Goal: Task Accomplishment & Management: Use online tool/utility

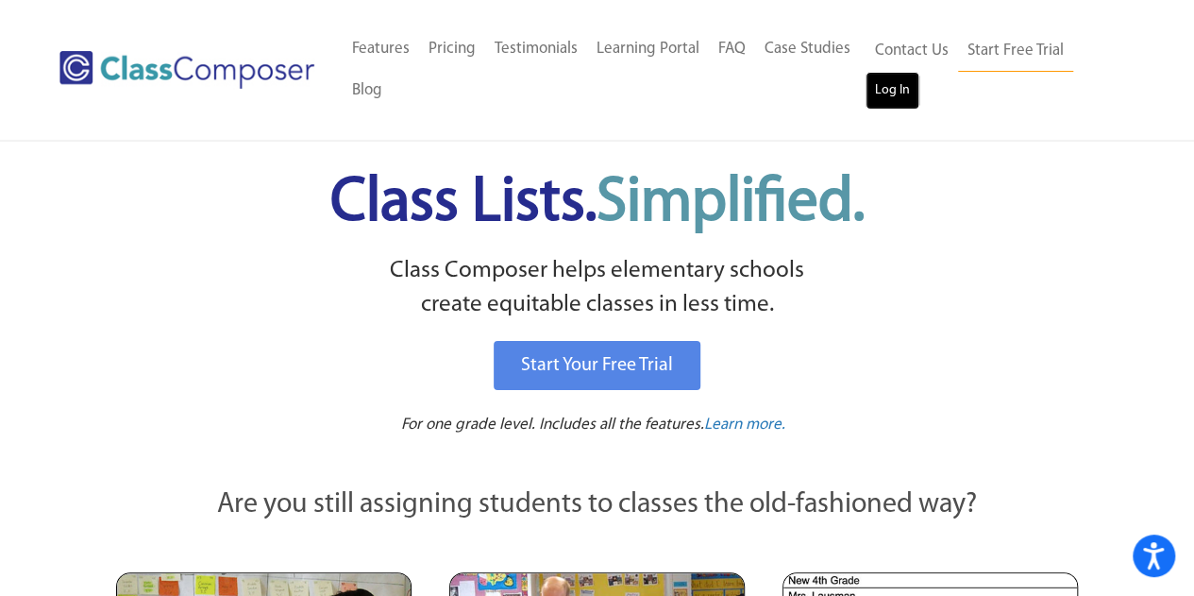
click at [898, 88] on link "Log In" at bounding box center [892, 91] width 54 height 38
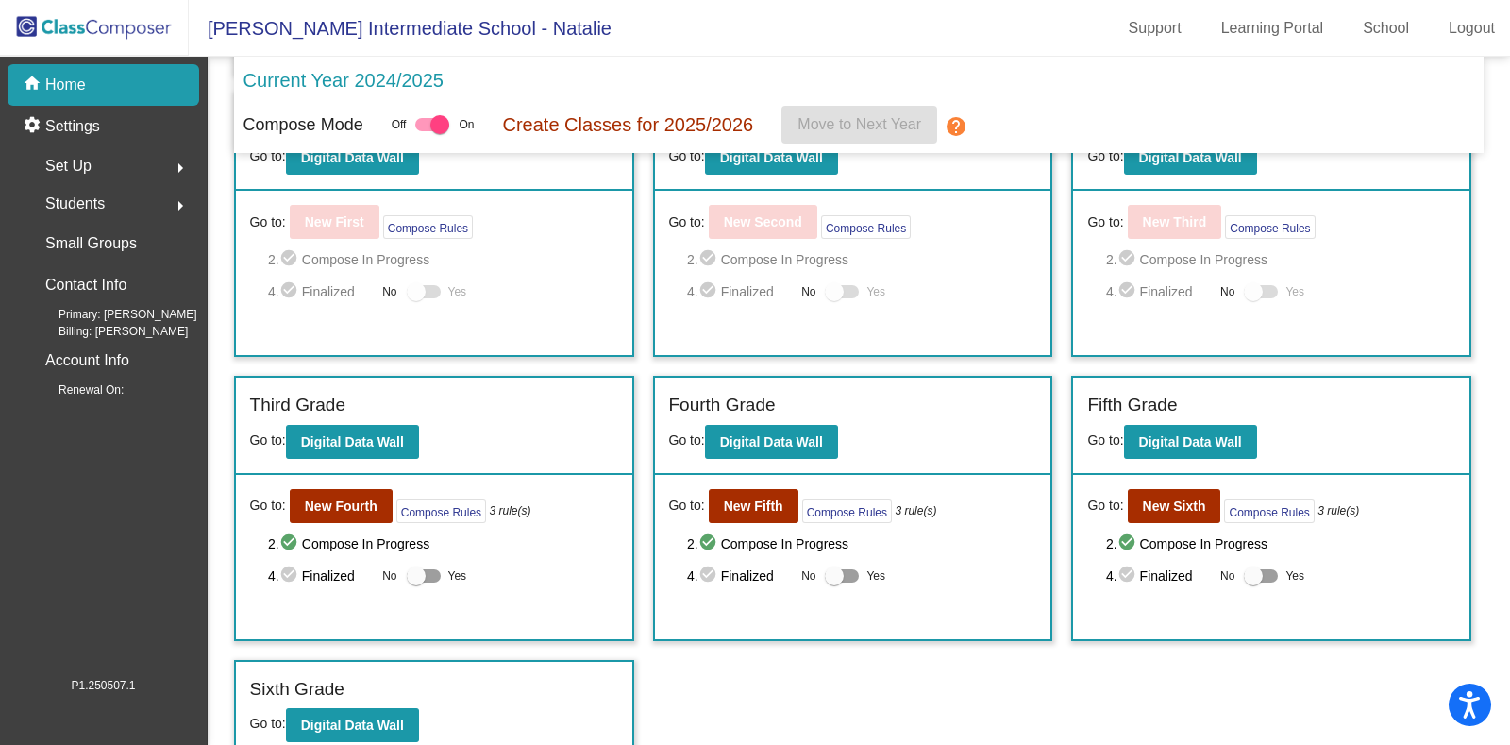
scroll to position [359, 0]
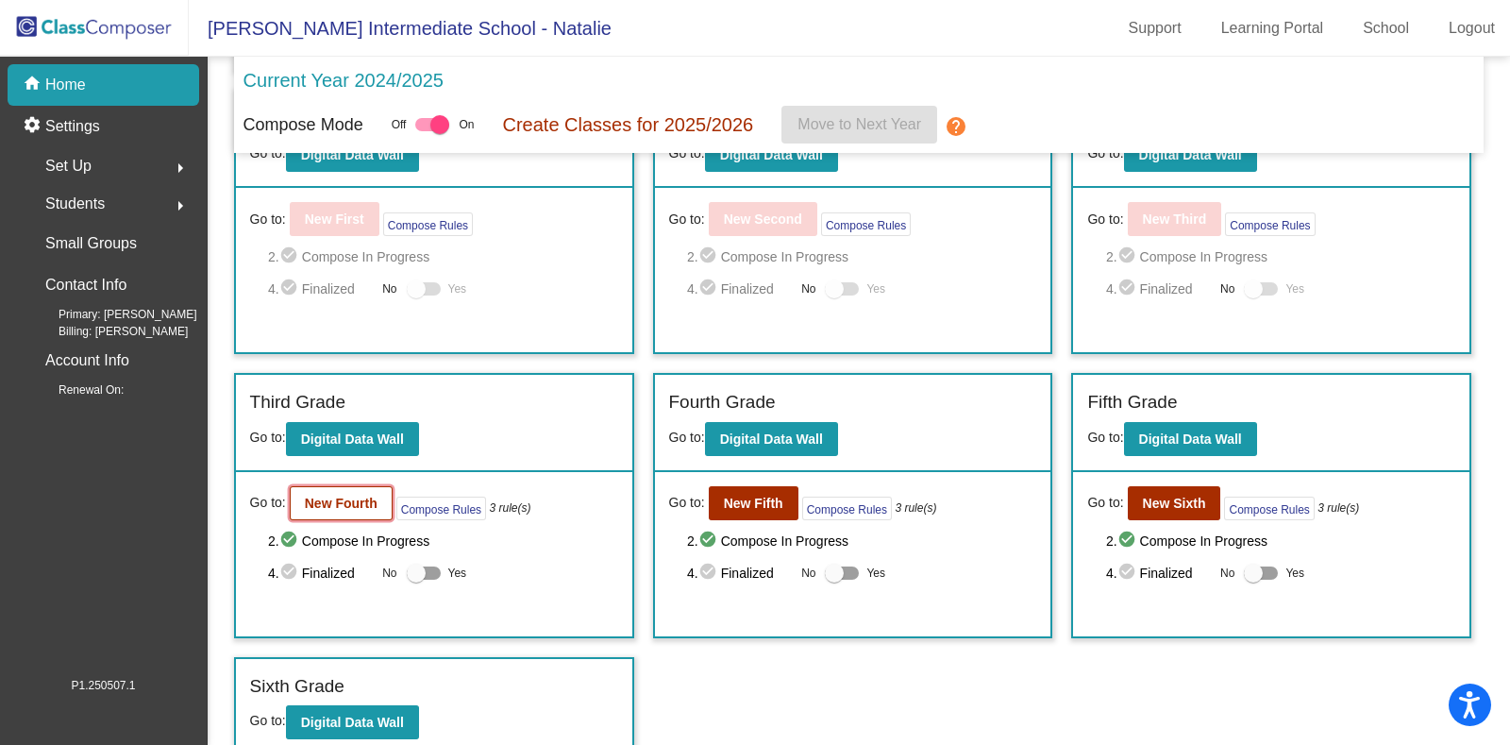
click at [325, 505] on b "New Fourth" at bounding box center [341, 502] width 73 height 15
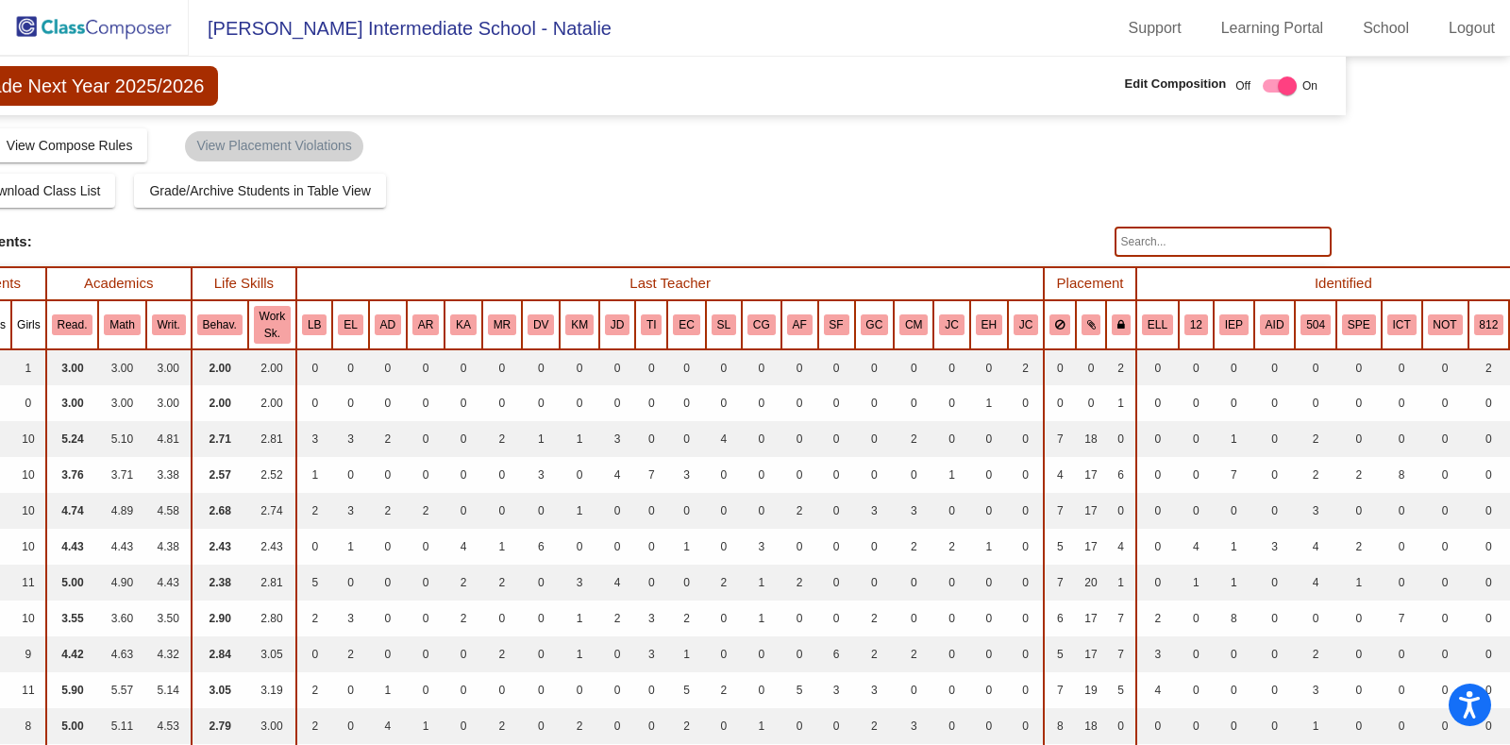
scroll to position [0, 173]
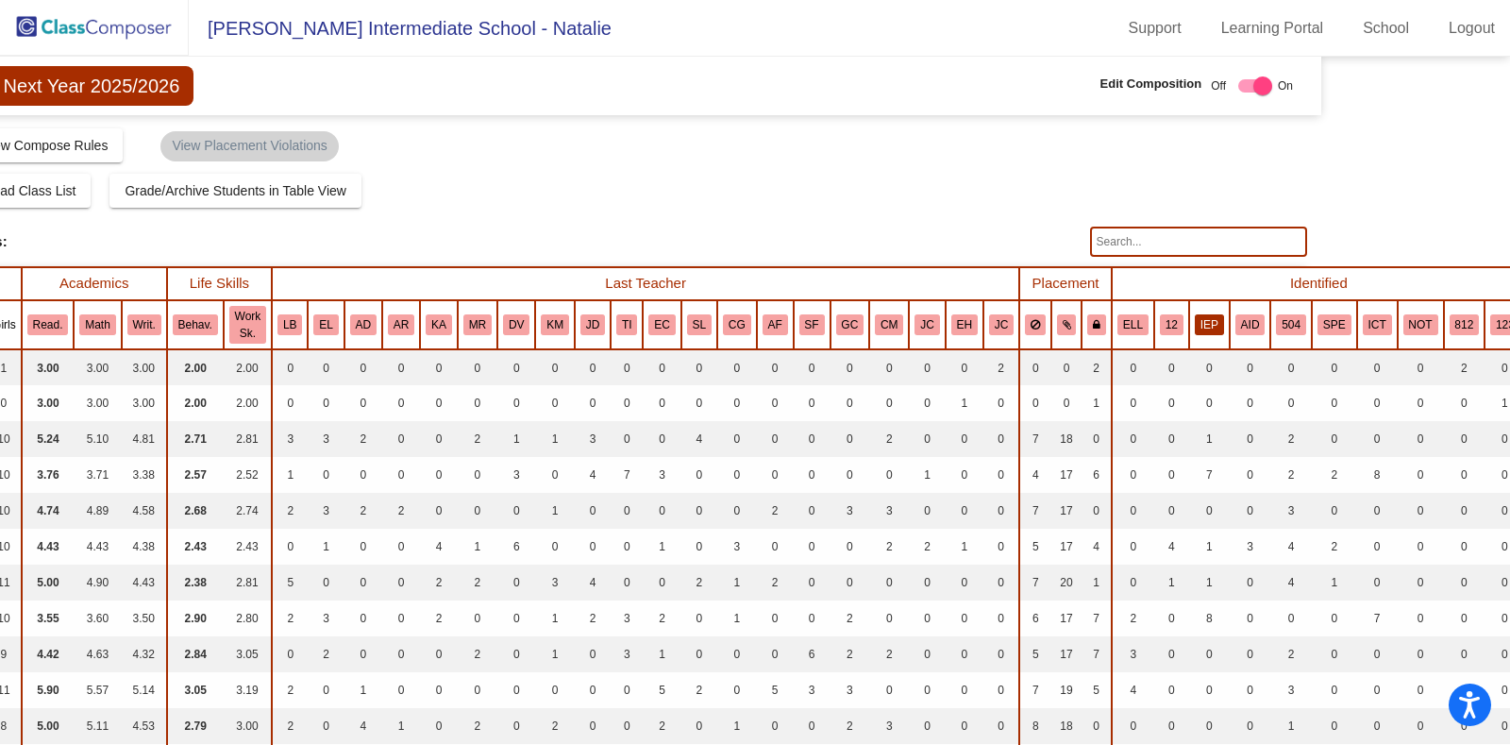
click at [1195, 323] on button "IEP" at bounding box center [1209, 324] width 29 height 21
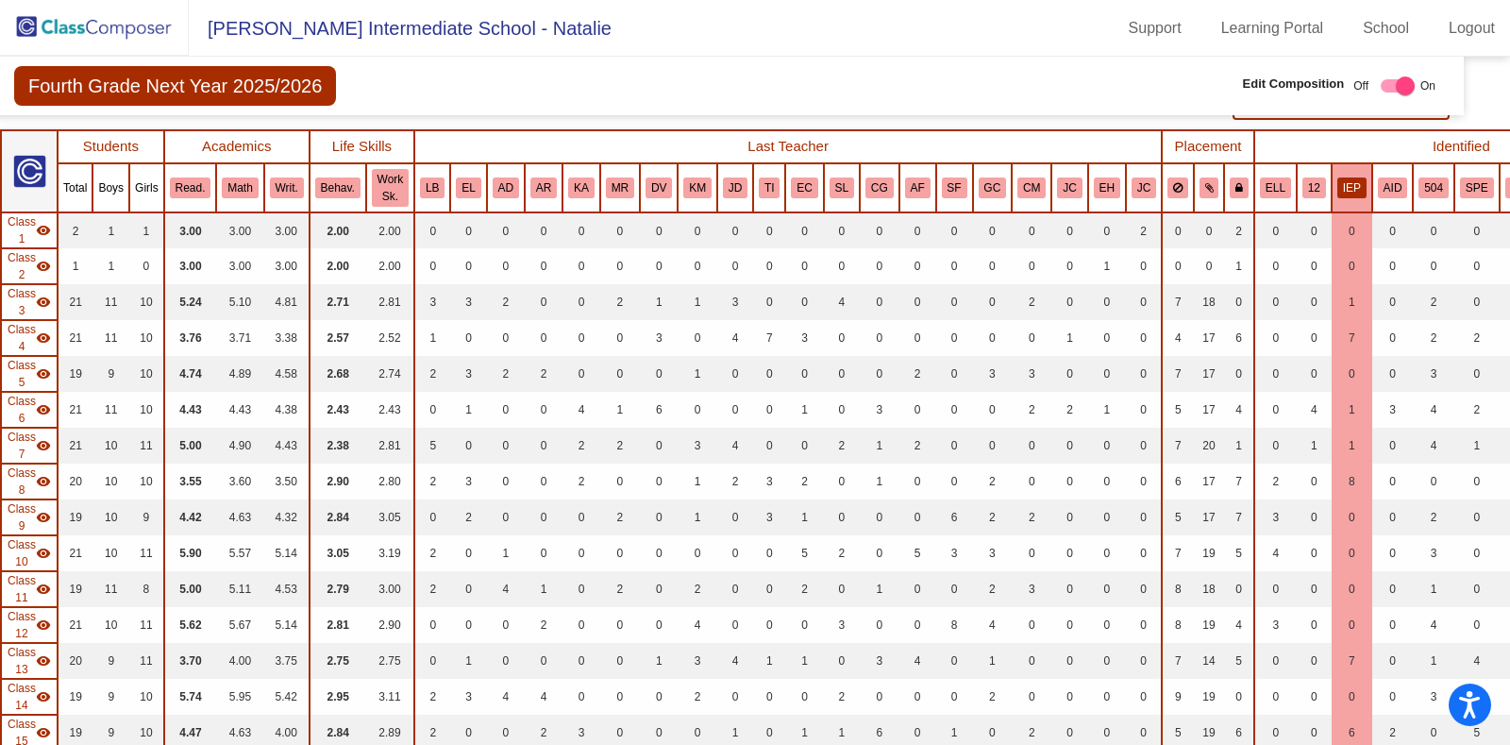
scroll to position [132, 30]
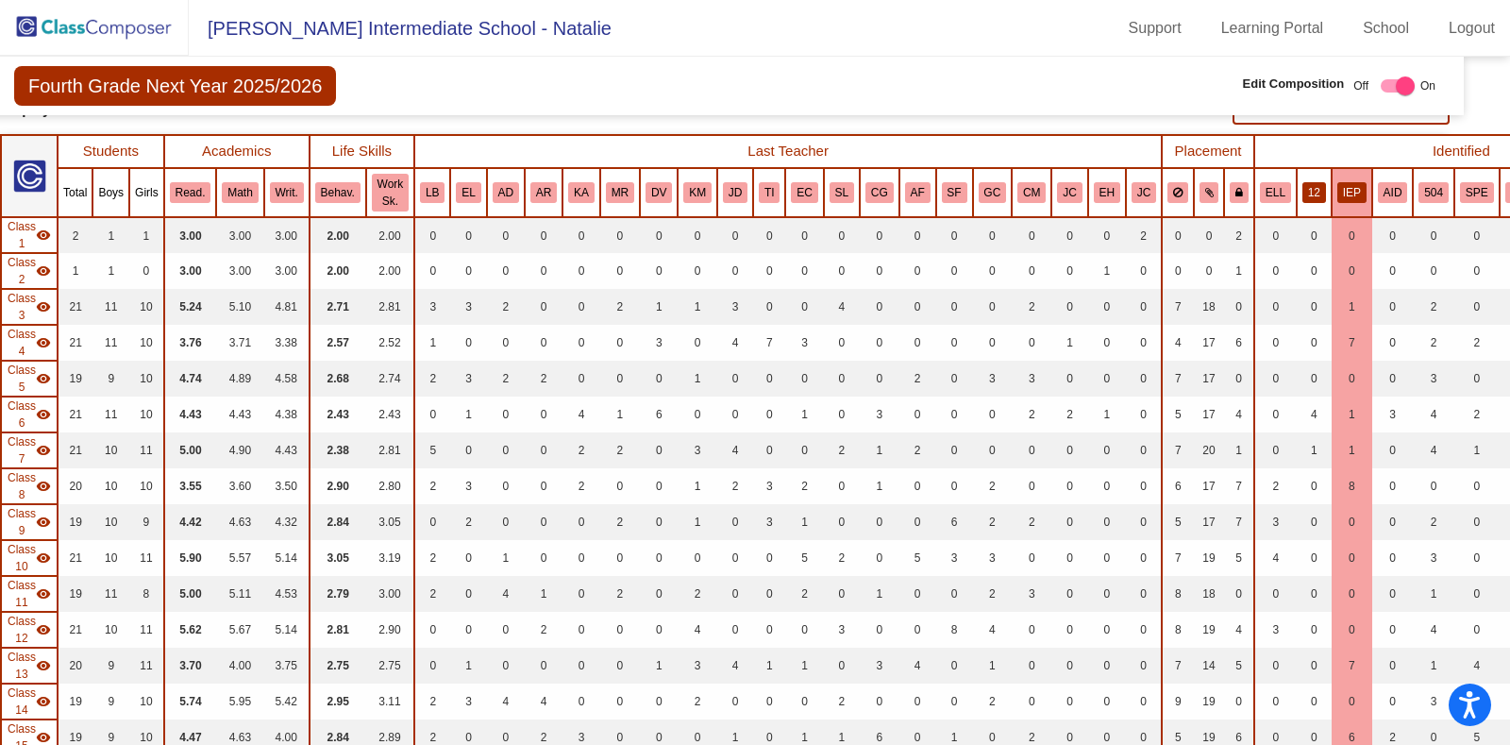
click at [1302, 194] on button "12" at bounding box center [1314, 192] width 24 height 21
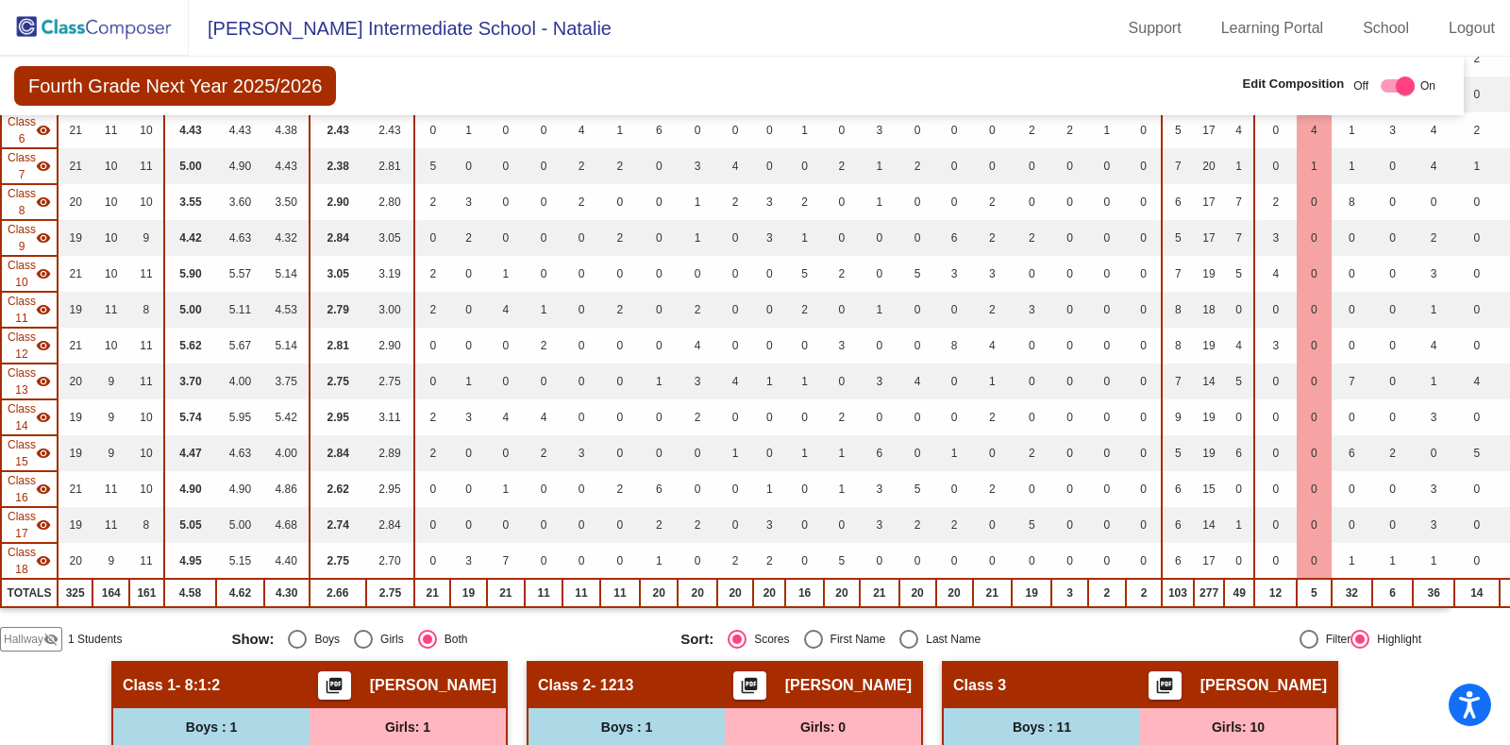
scroll to position [0, 30]
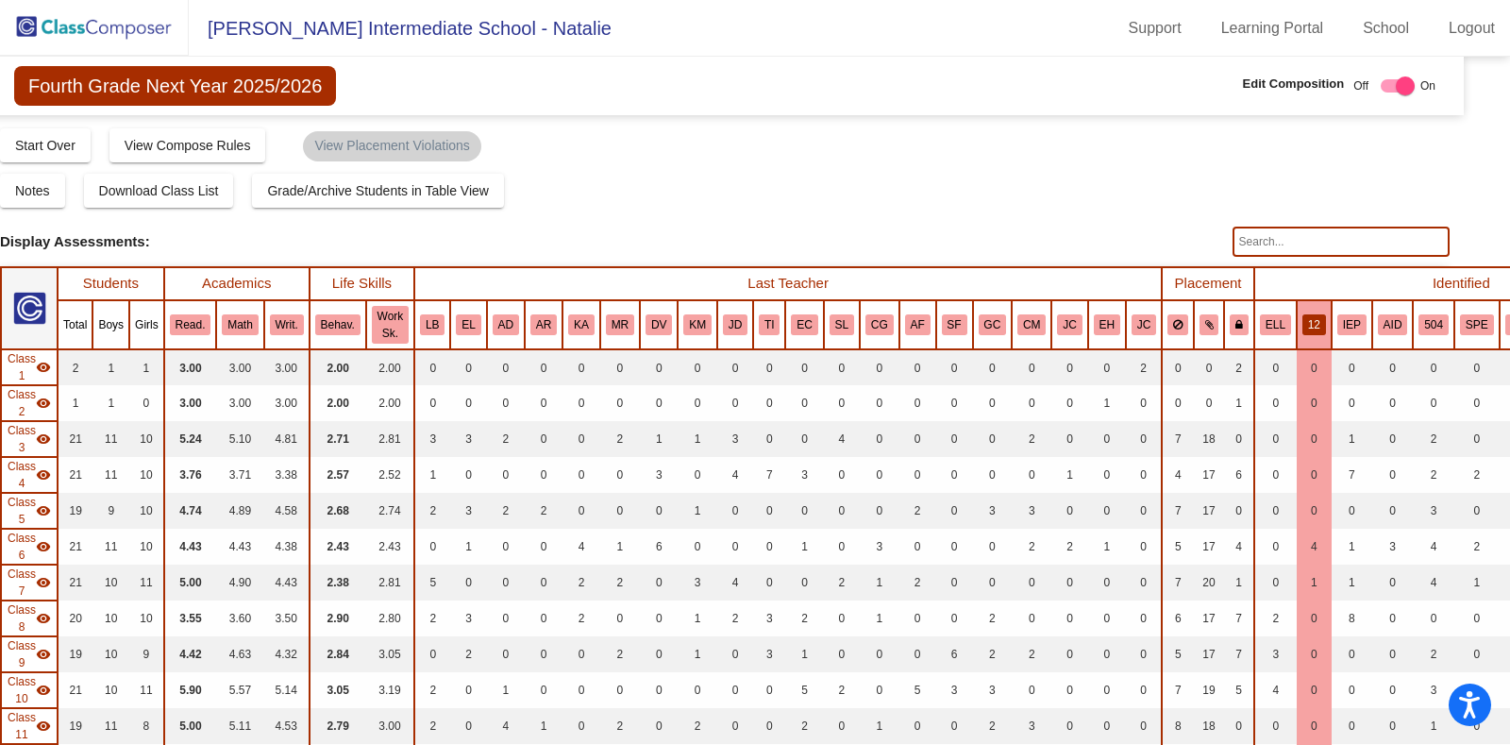
click at [1332, 344] on th "IEP" at bounding box center [1352, 324] width 41 height 49
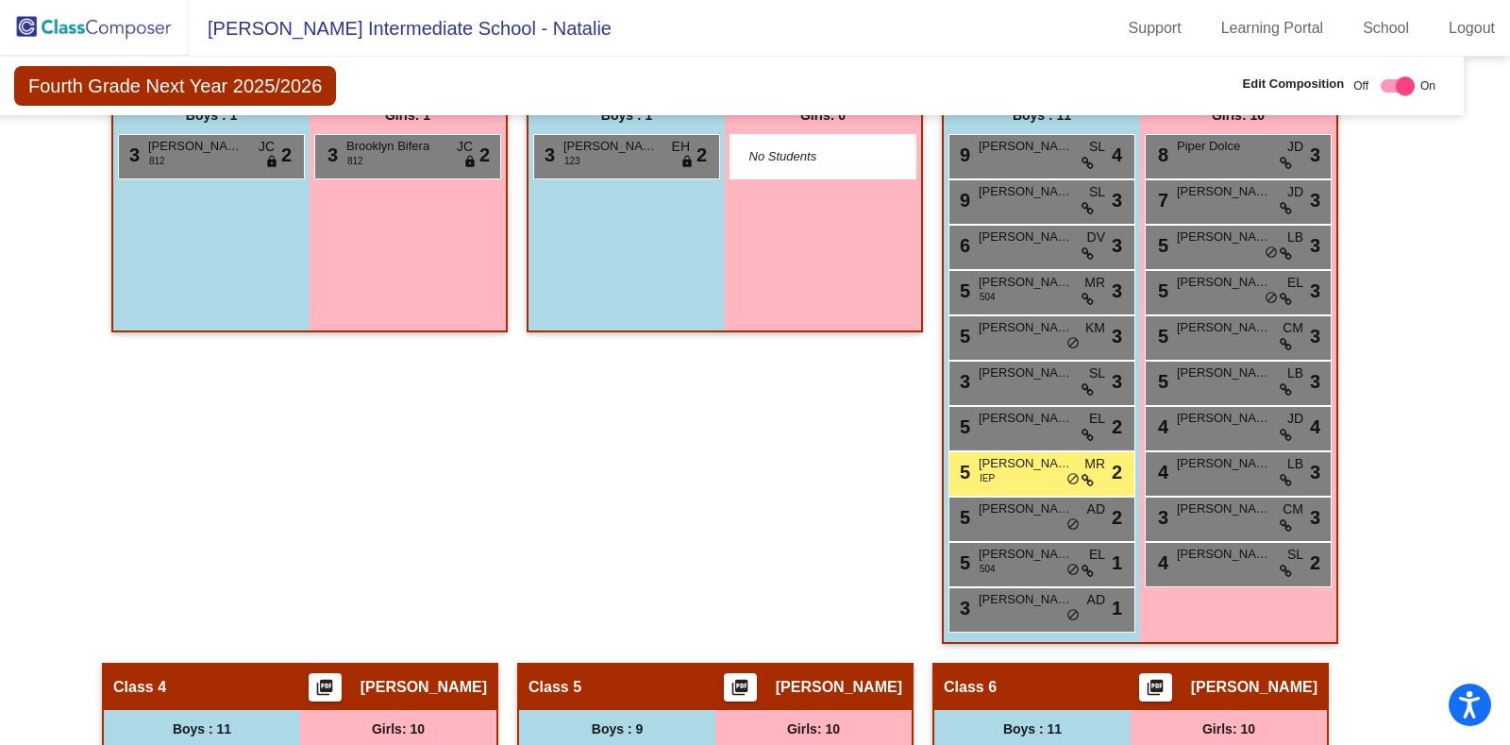
scroll to position [1035, 30]
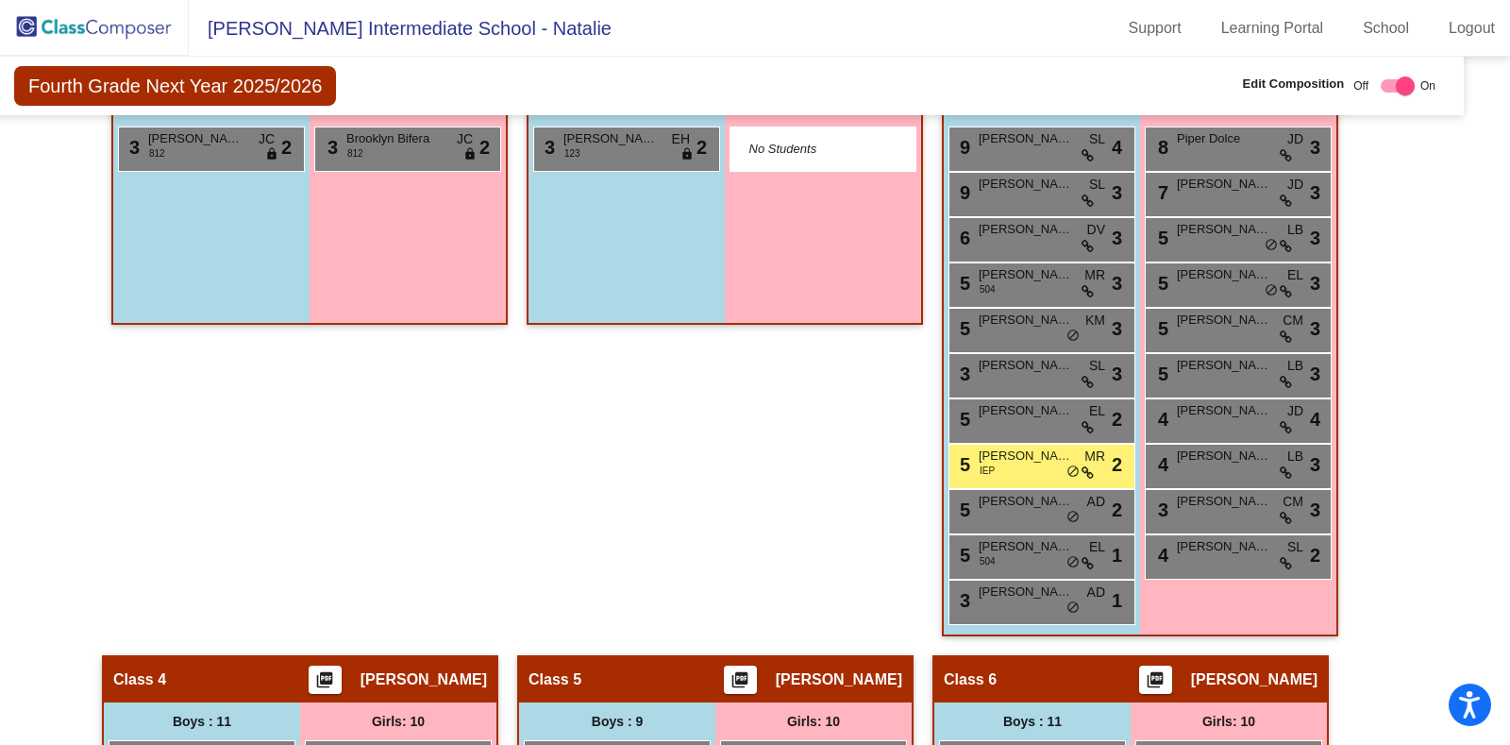
click at [1300, 569] on div "4 Destini Miller SL lock do_not_disturb_alt 2" at bounding box center [1238, 556] width 187 height 45
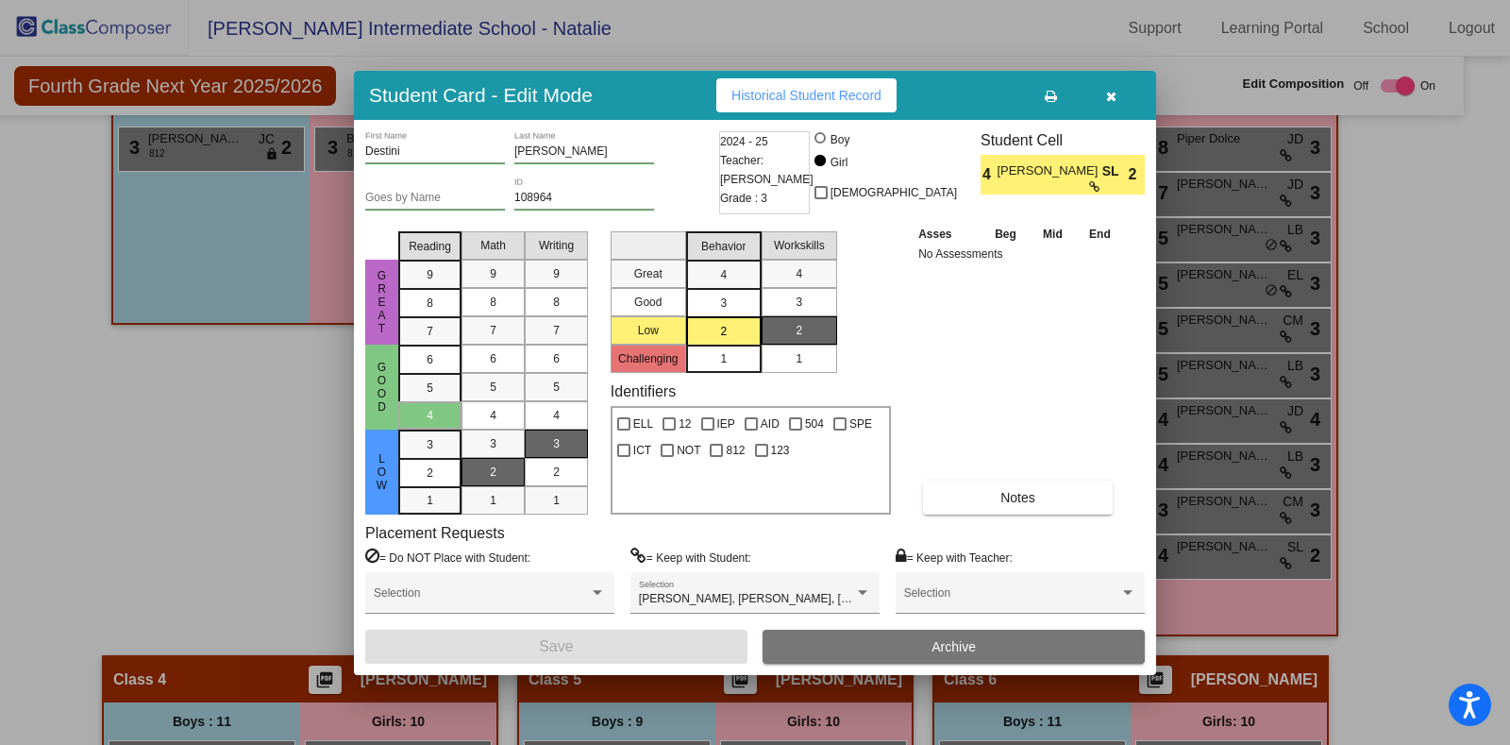
click at [1101, 110] on button "button" at bounding box center [1111, 95] width 60 height 34
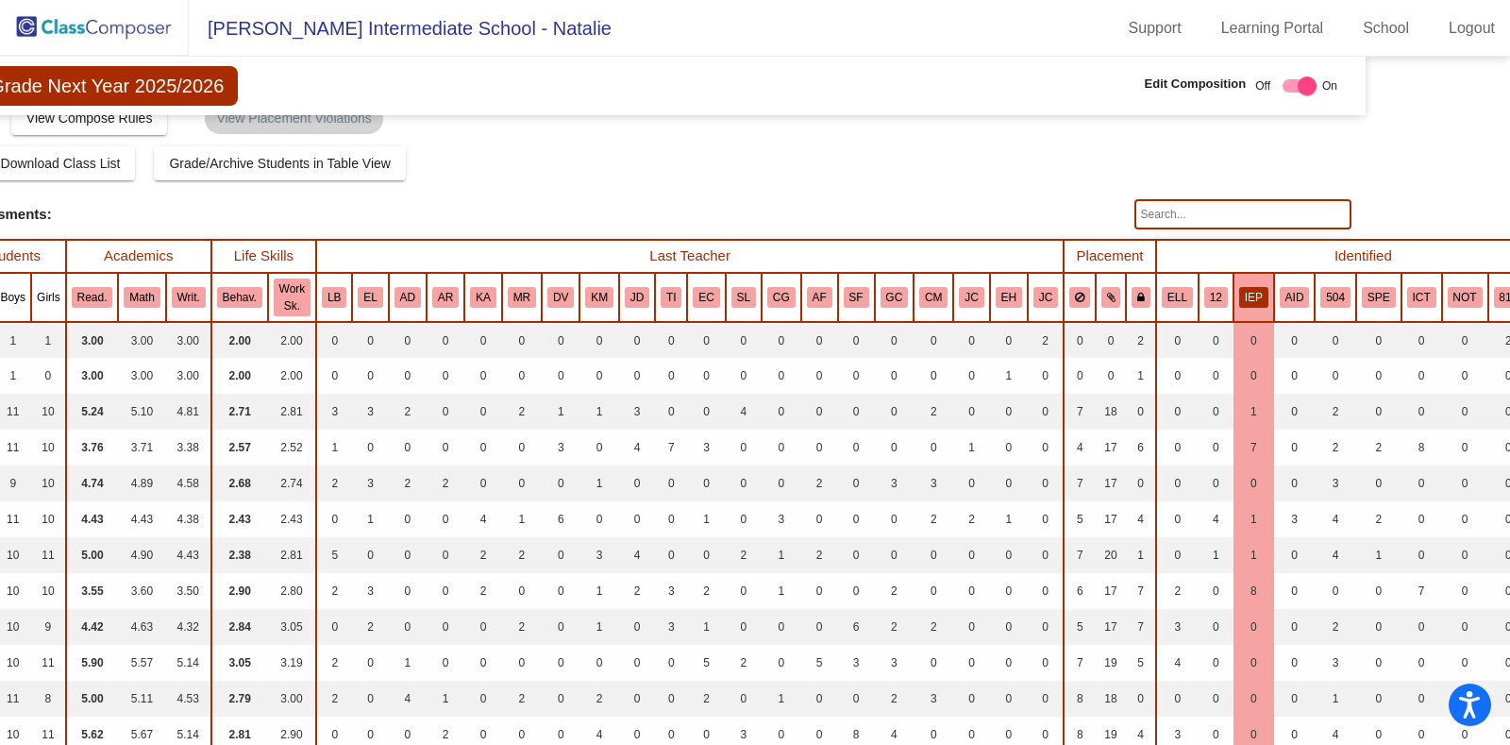
scroll to position [27, 142]
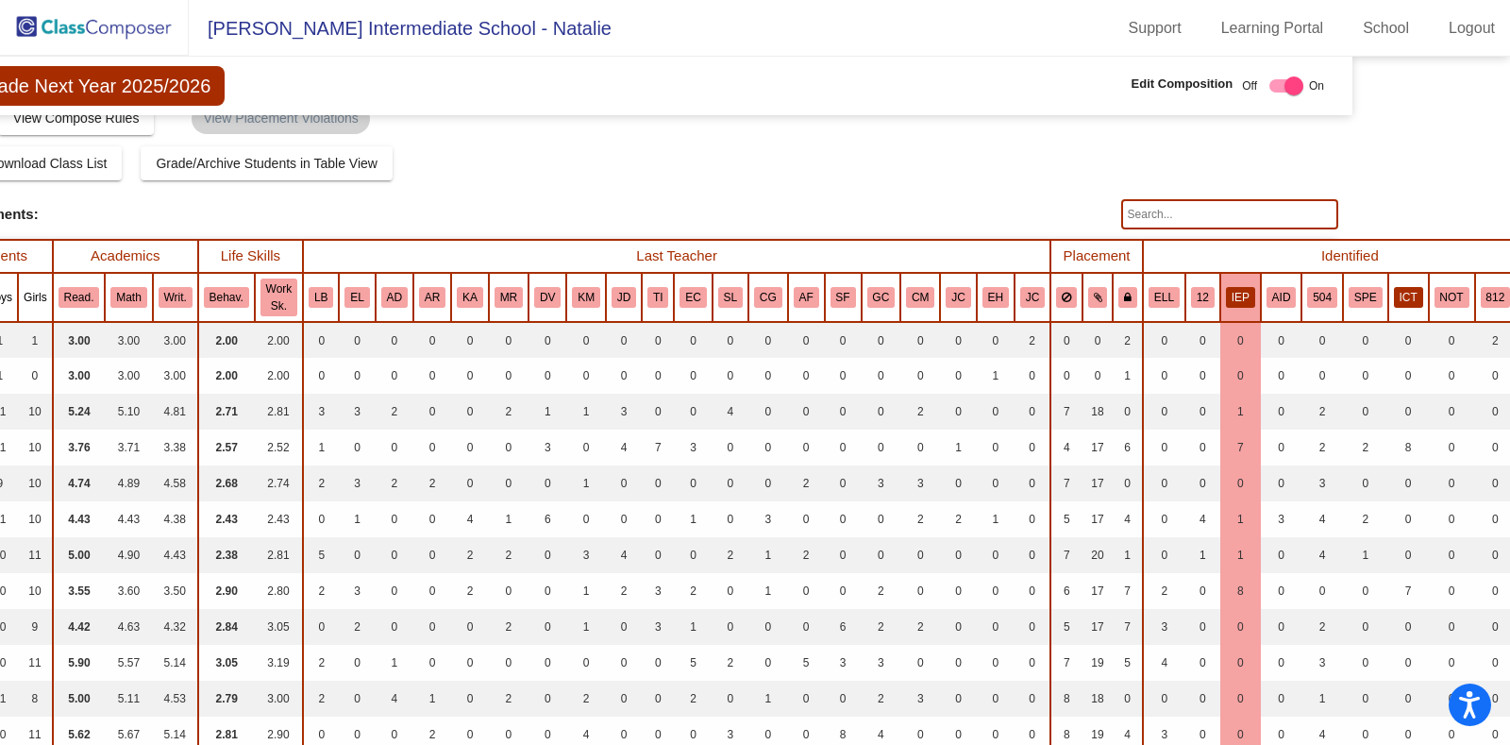
click at [1394, 293] on button "ICT" at bounding box center [1408, 297] width 29 height 21
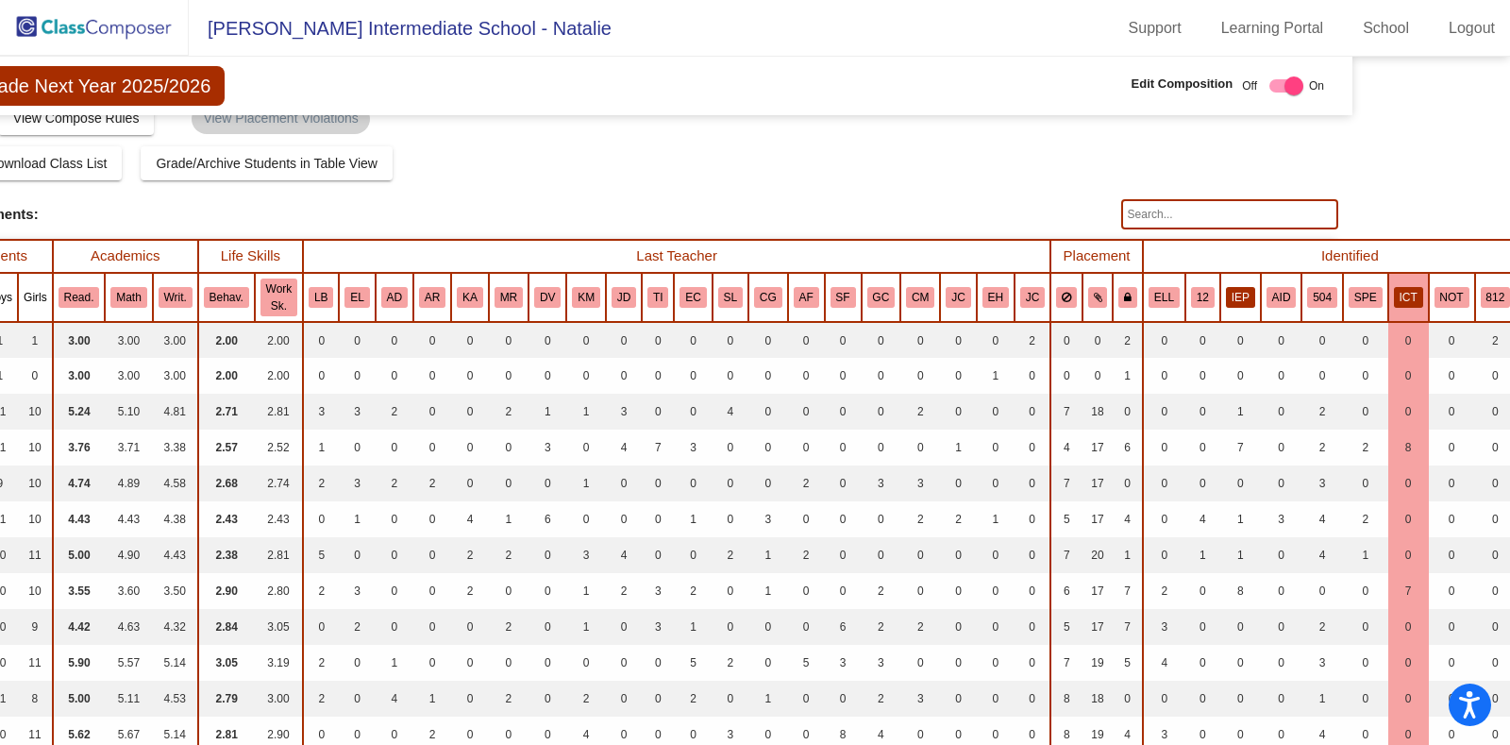
click at [1226, 294] on button "IEP" at bounding box center [1240, 297] width 29 height 21
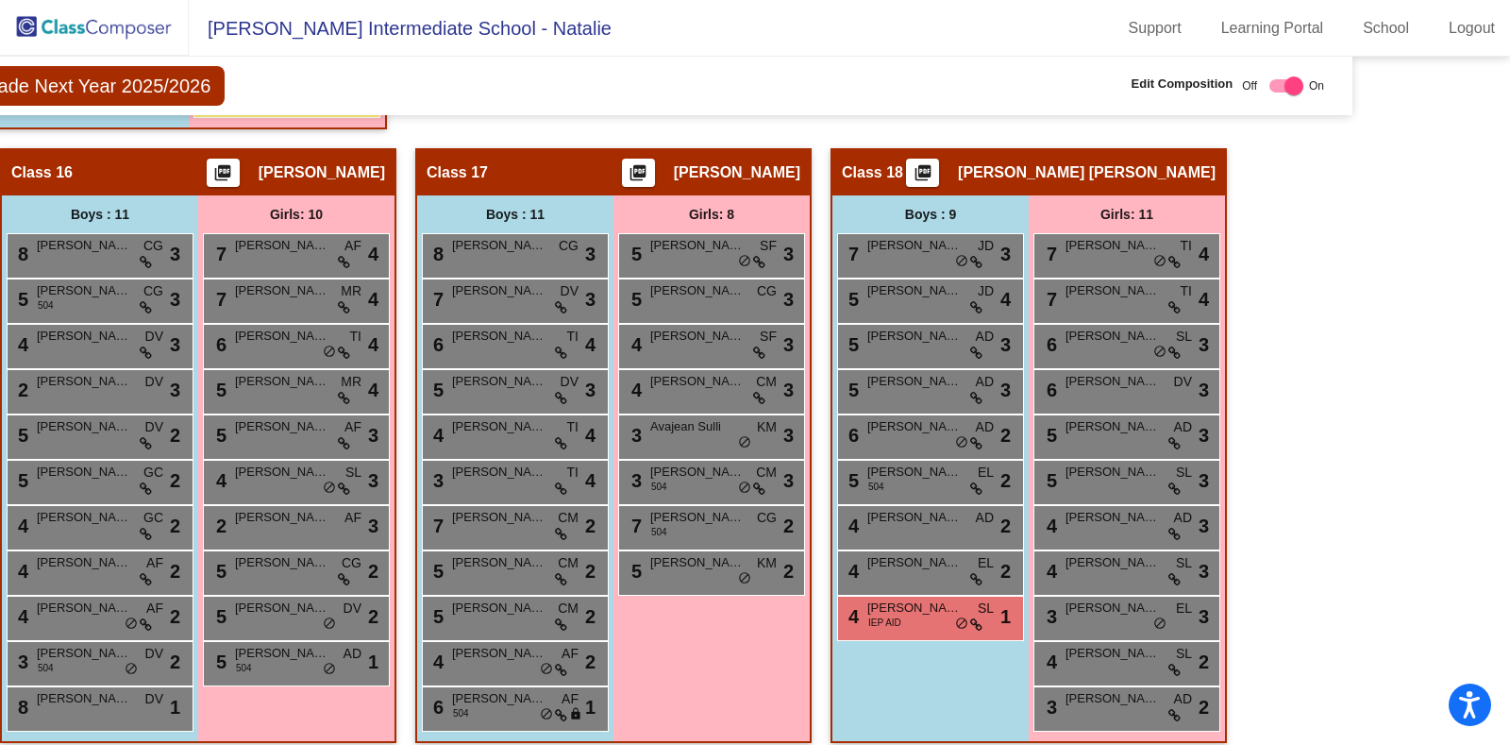
scroll to position [4010, 142]
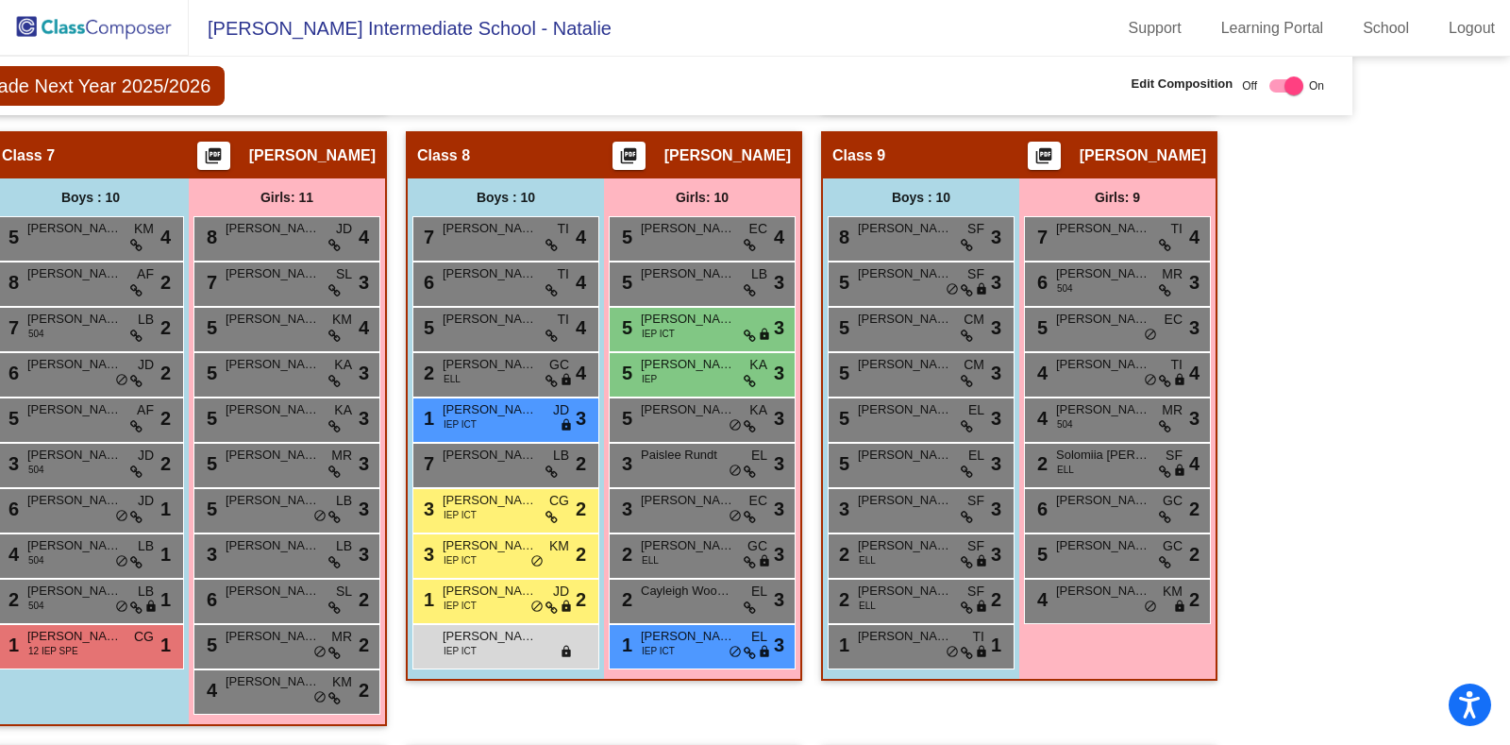
scroll to position [2175, 142]
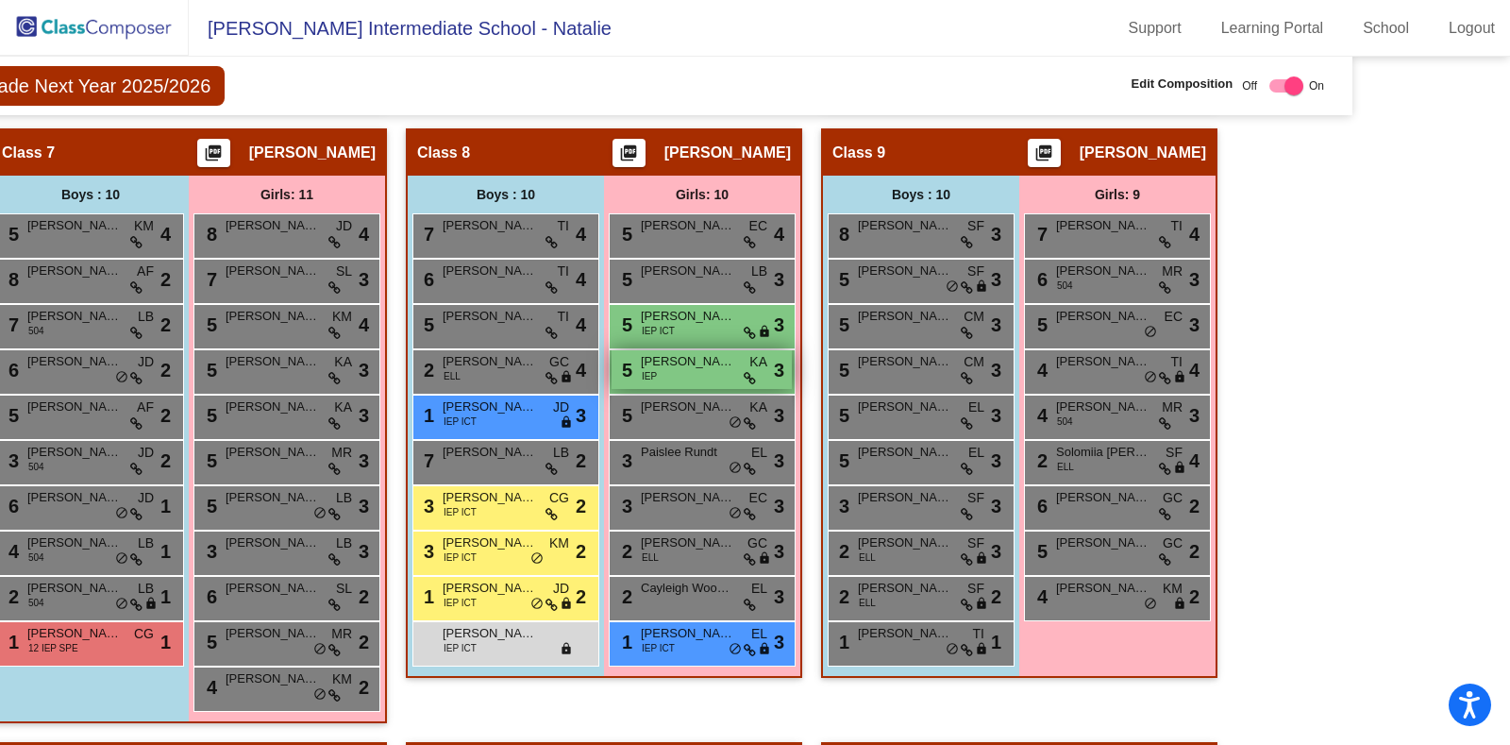
click at [675, 360] on span "Elizabeth Bock" at bounding box center [688, 361] width 94 height 19
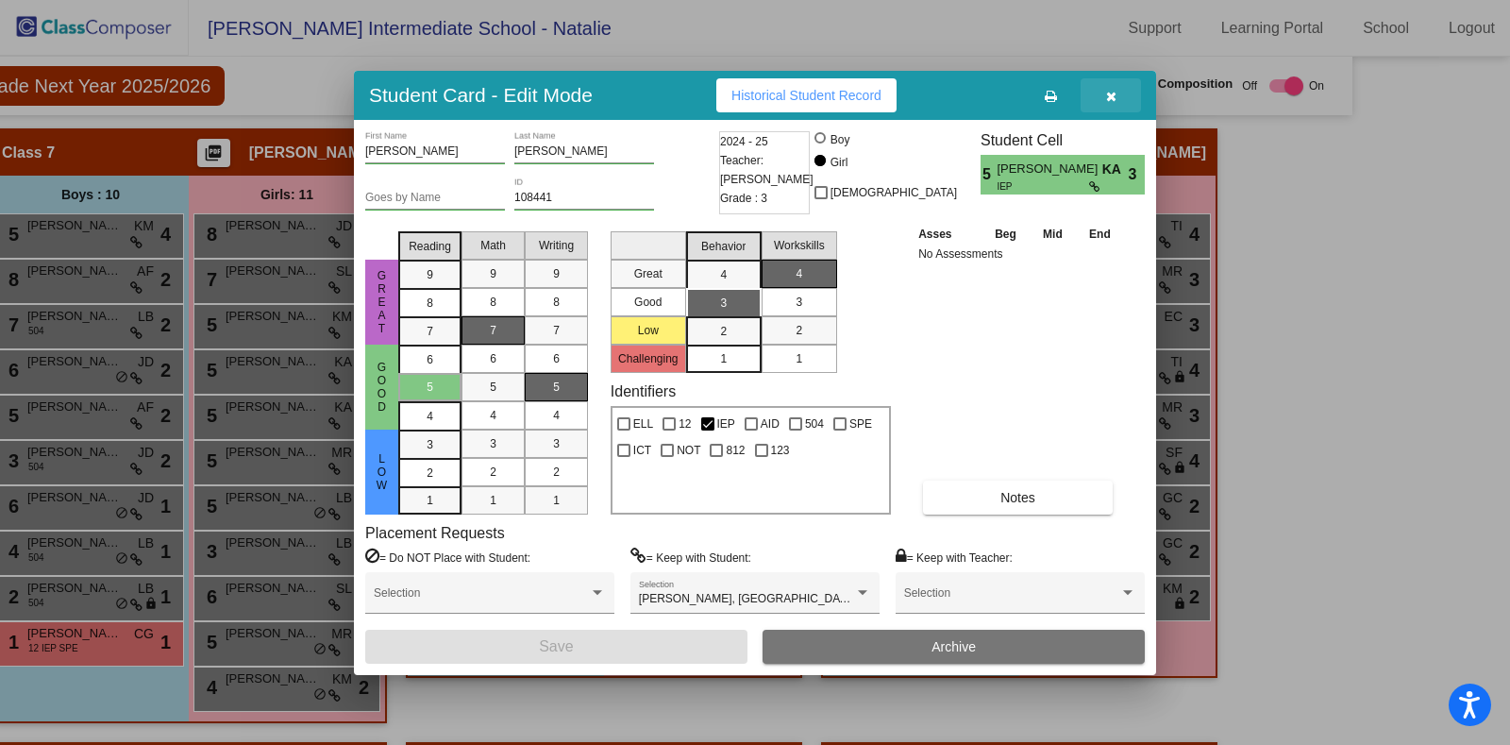
click at [1112, 96] on icon "button" at bounding box center [1111, 96] width 10 height 13
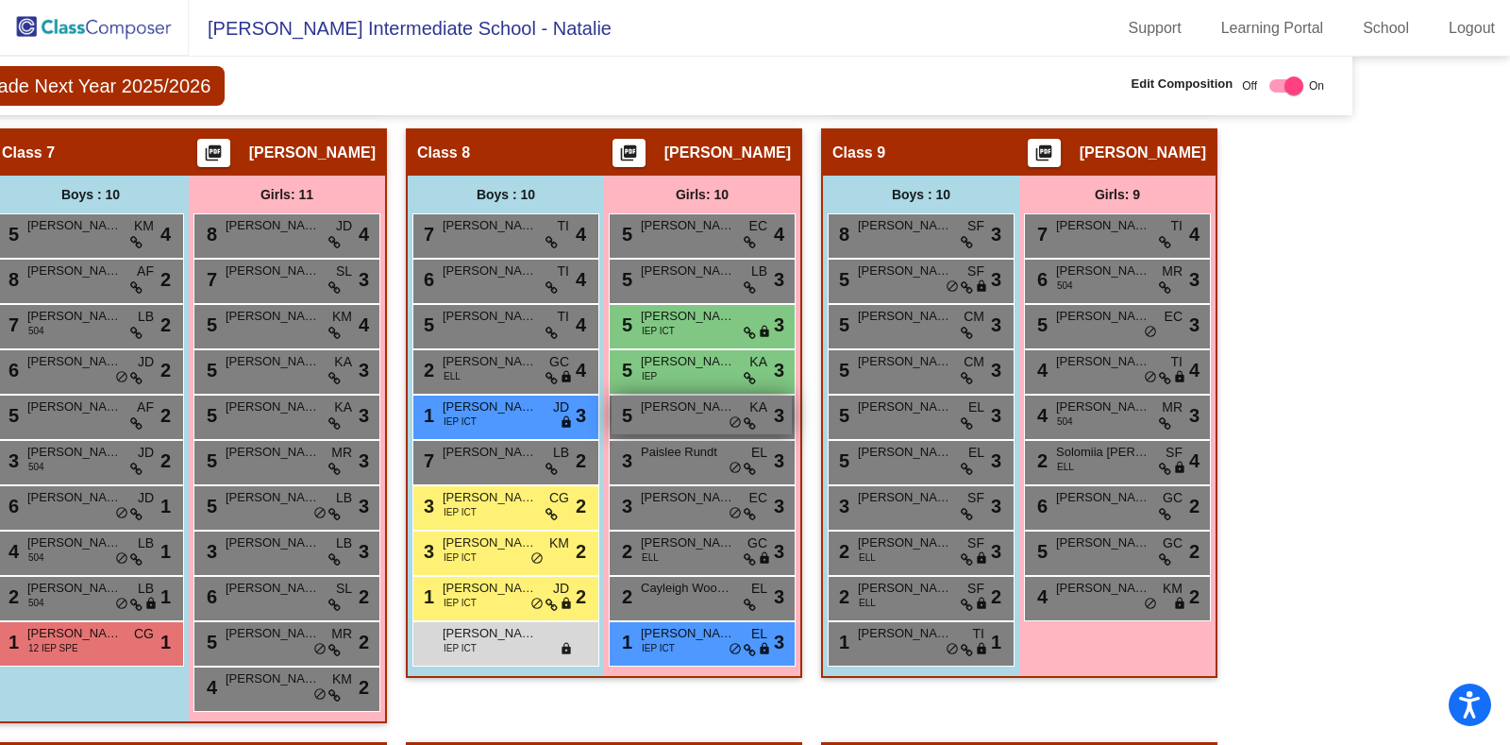
click at [661, 403] on span "Cecelia Pogoda" at bounding box center [688, 406] width 94 height 19
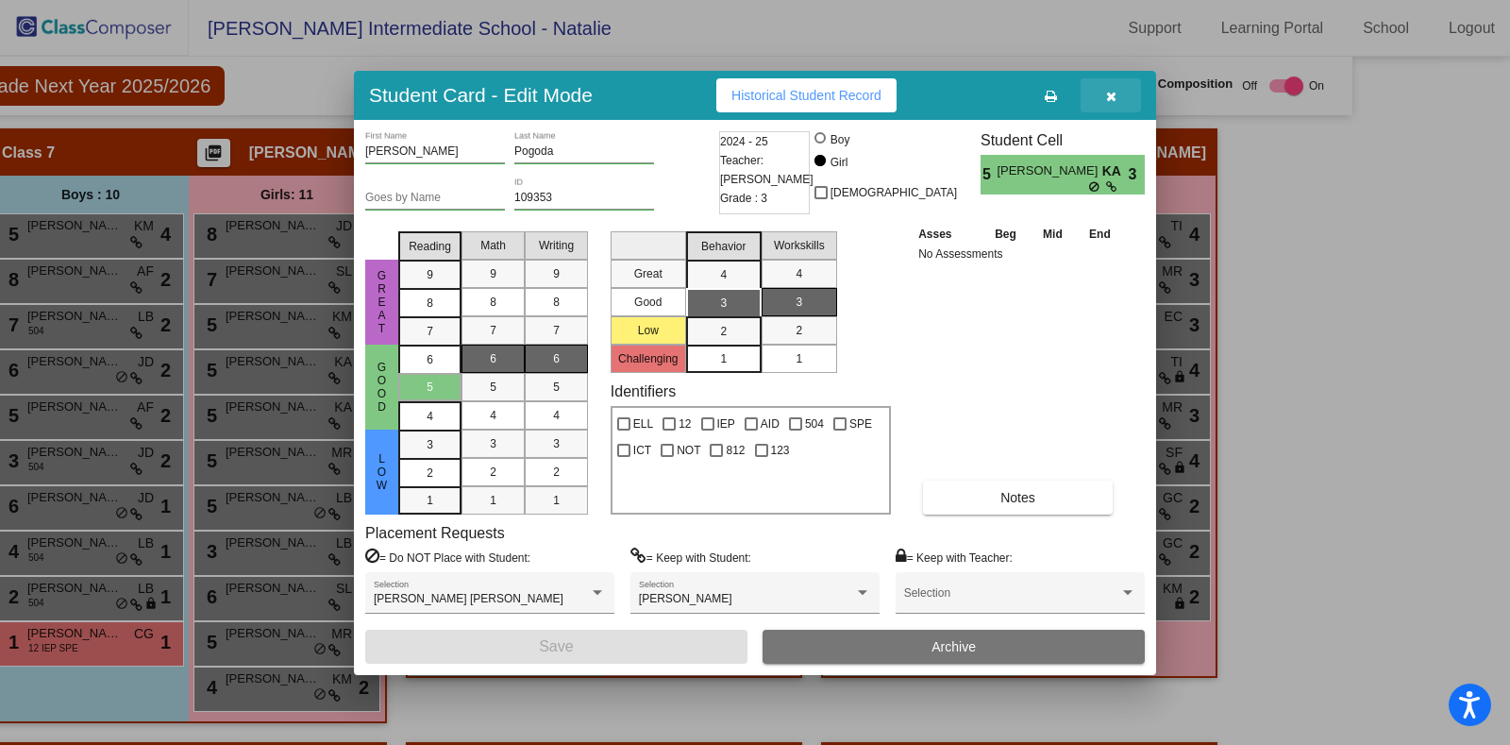
click at [1110, 90] on icon "button" at bounding box center [1111, 96] width 10 height 13
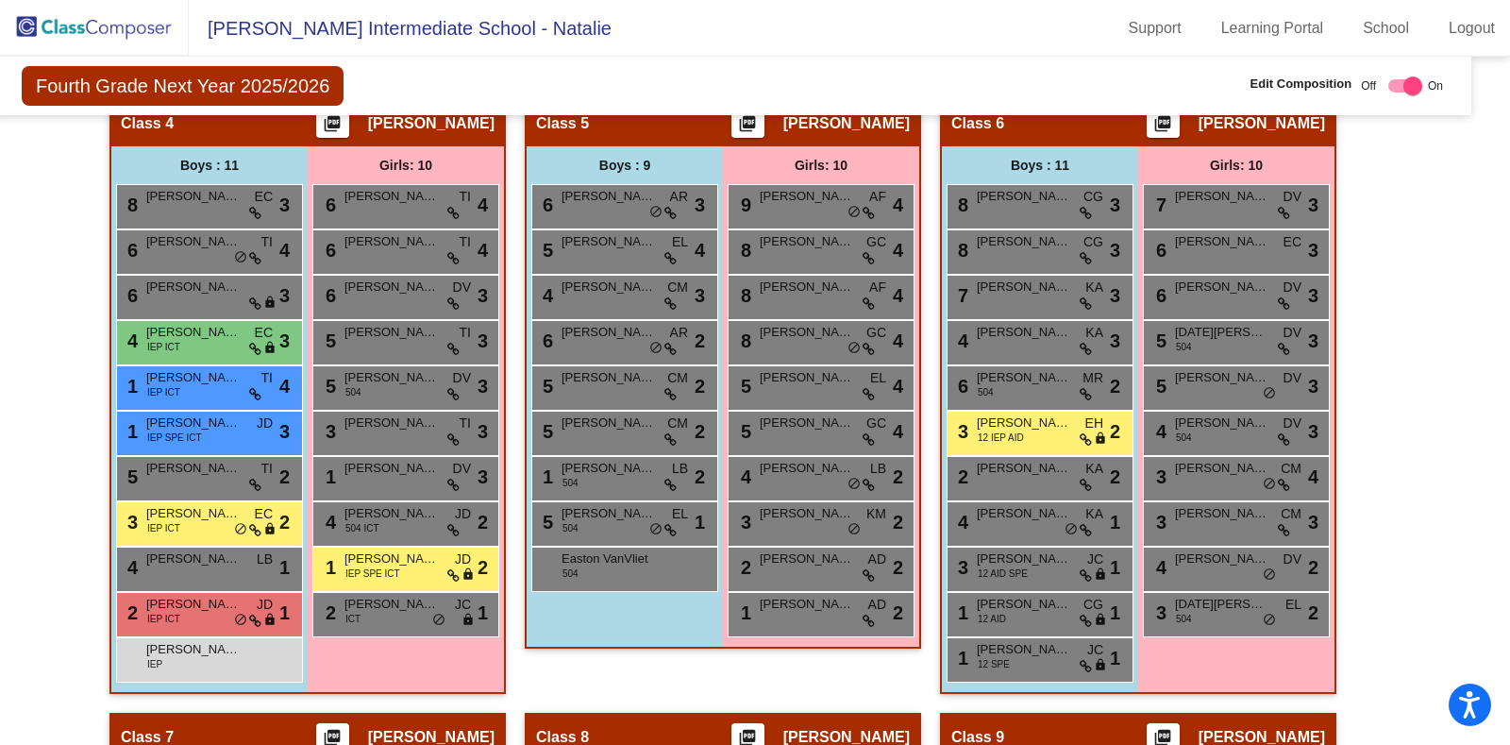
scroll to position [1613, 23]
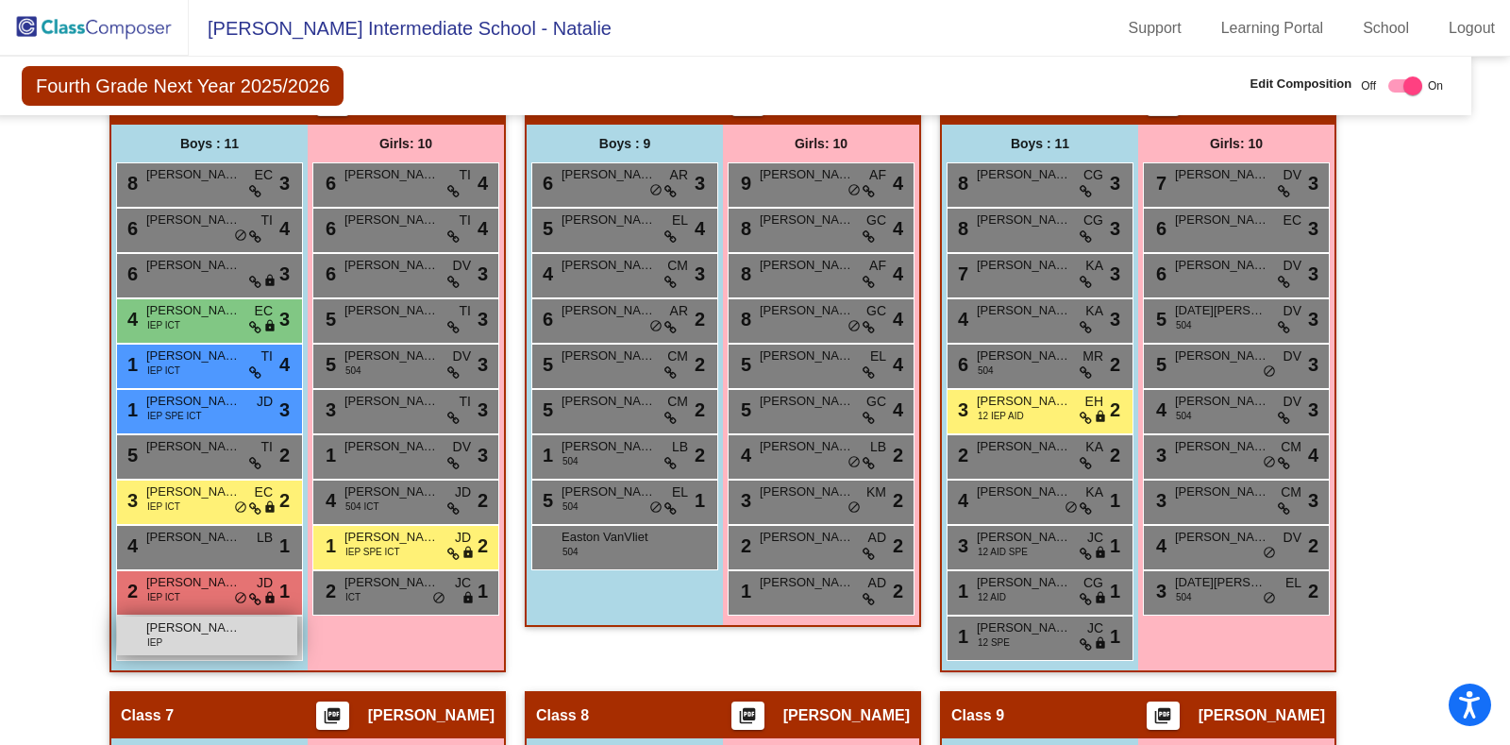
click at [197, 625] on span "John Norman" at bounding box center [193, 627] width 94 height 19
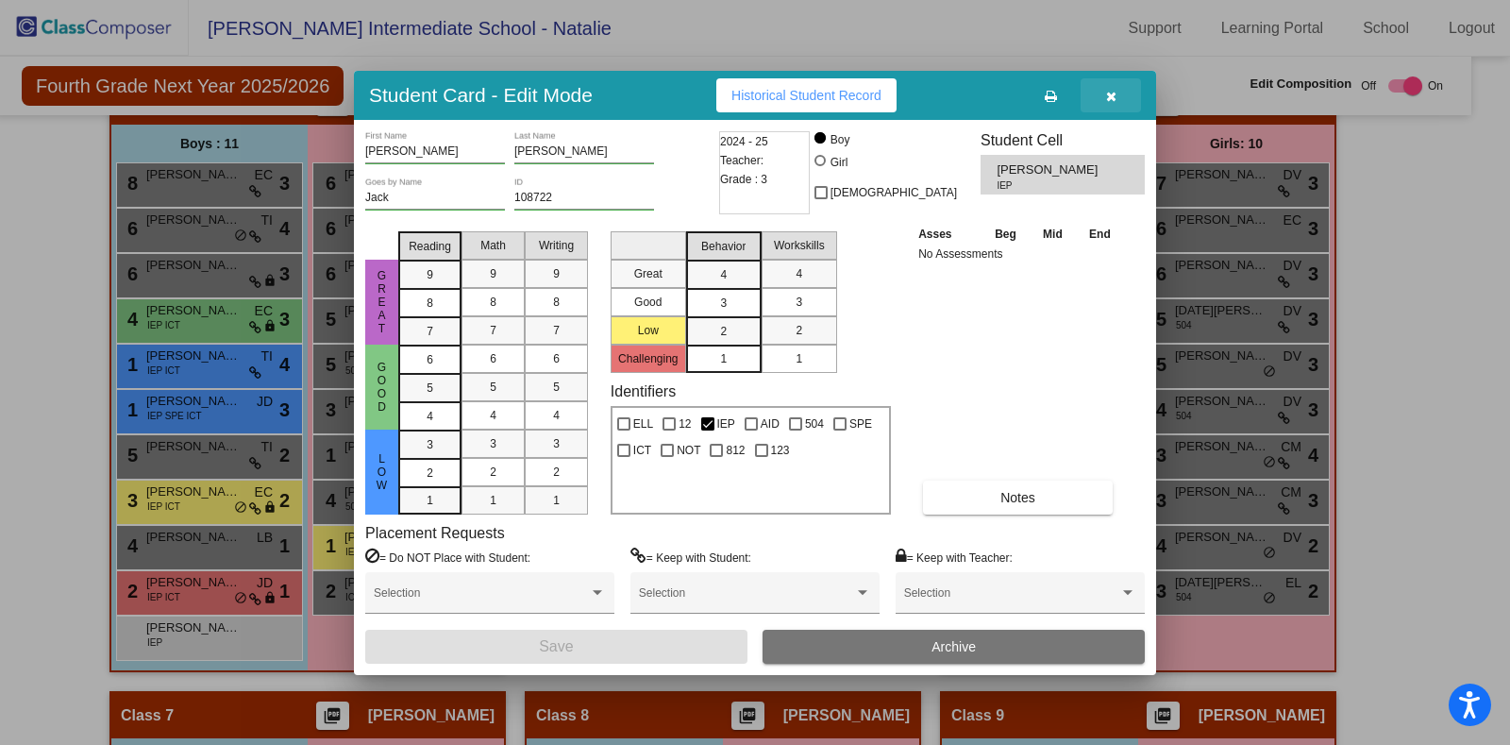
click at [1114, 96] on icon "button" at bounding box center [1111, 96] width 10 height 13
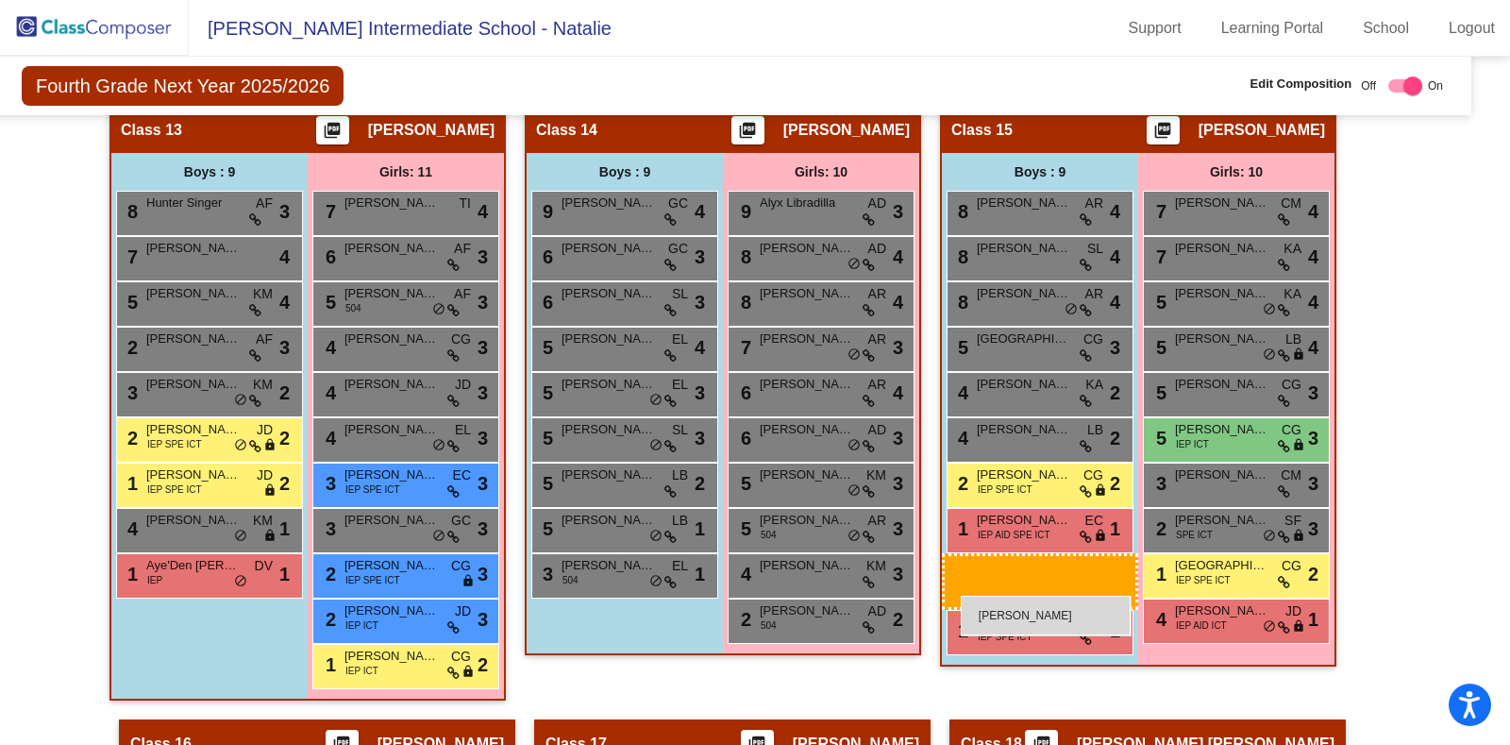
scroll to position [3413, 23]
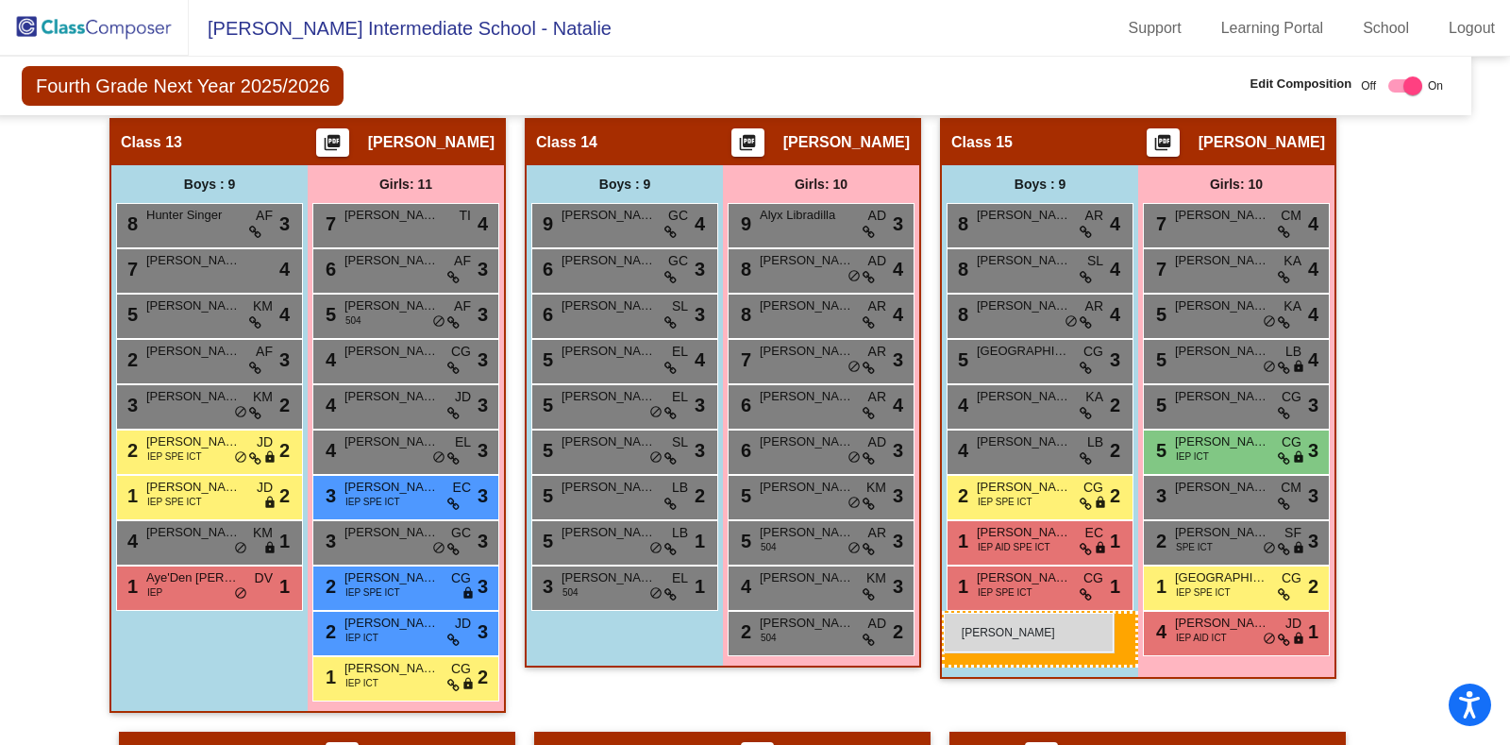
drag, startPoint x: 217, startPoint y: 624, endPoint x: 944, endPoint y: 613, distance: 726.8
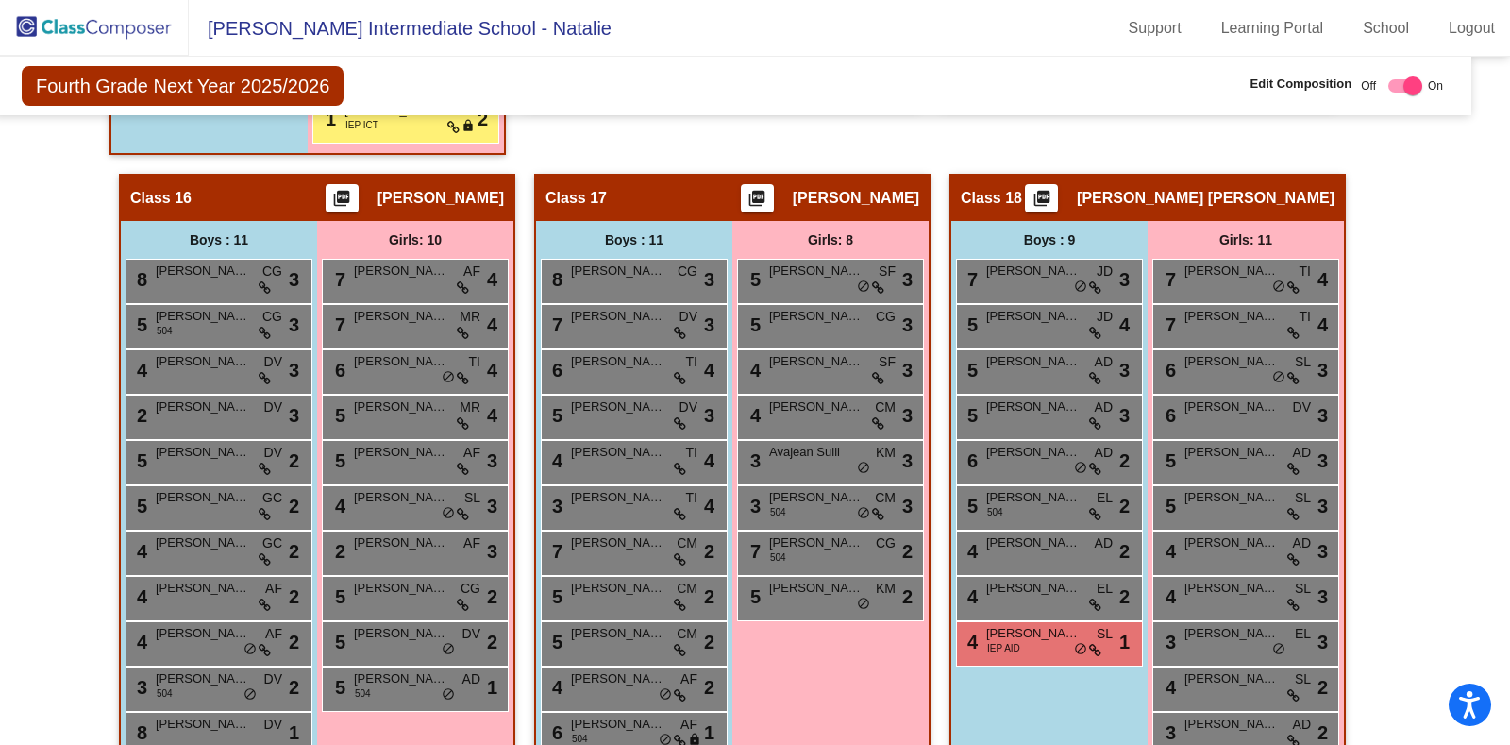
scroll to position [4010, 23]
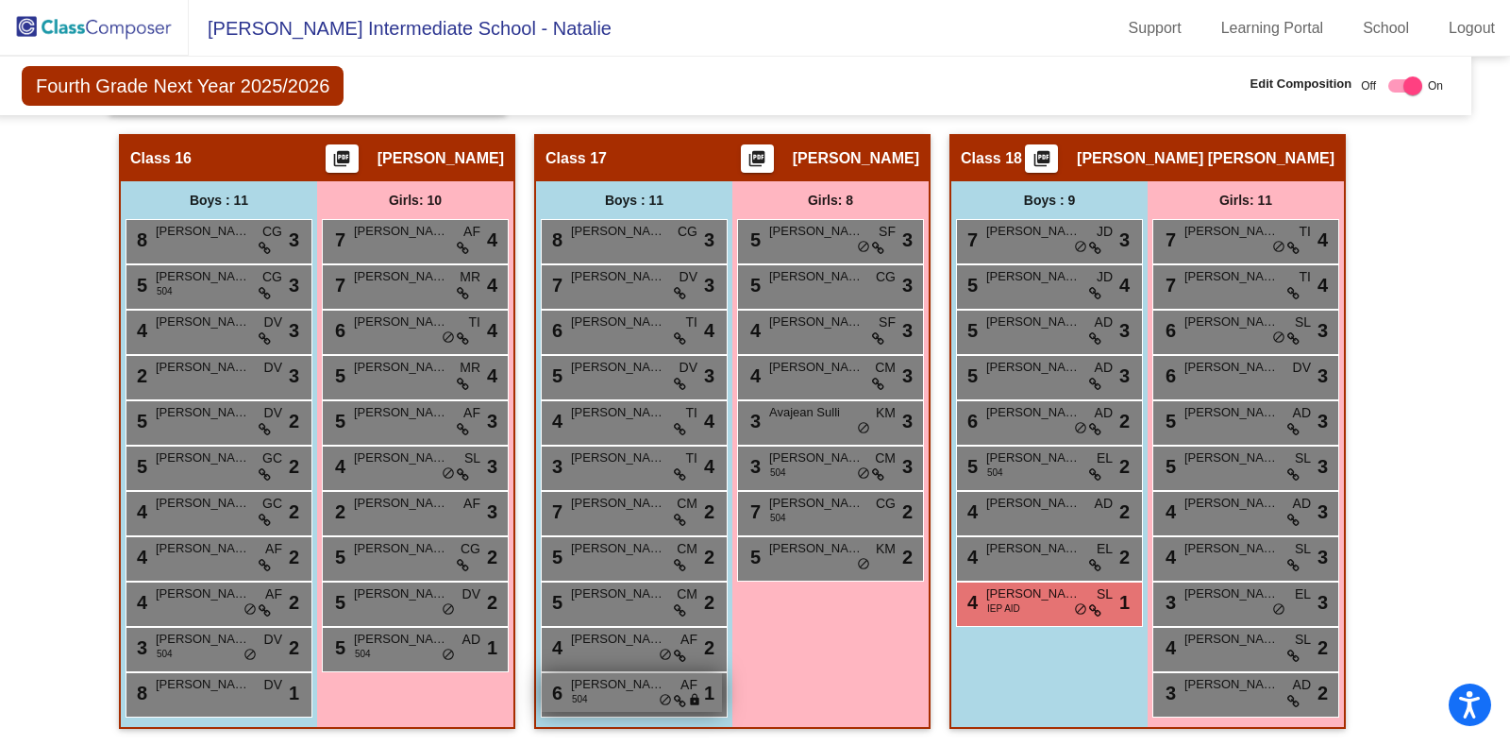
click at [598, 684] on div "6 Jameson Hellinger 504 AF lock do_not_disturb_alt 1" at bounding box center [632, 692] width 180 height 39
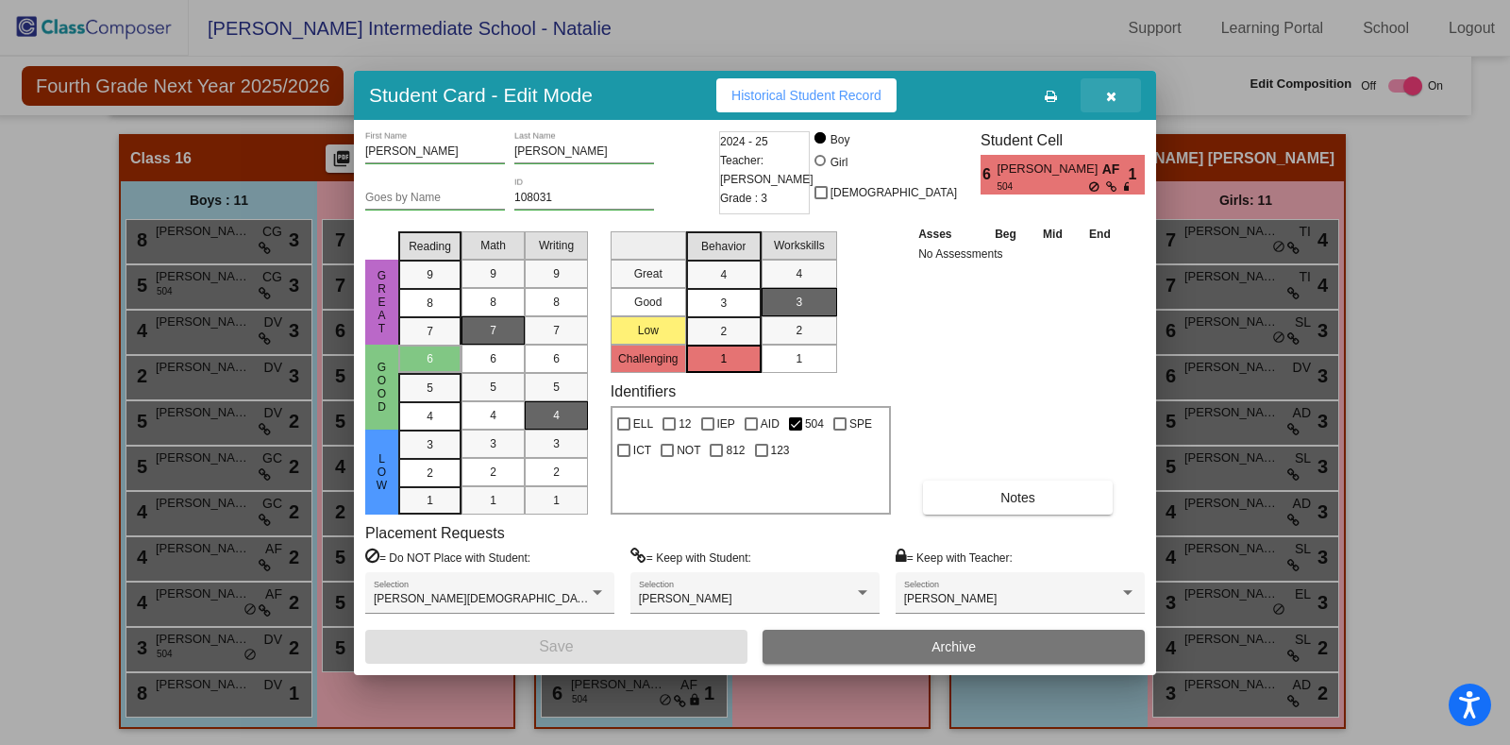
click at [1115, 98] on icon "button" at bounding box center [1111, 96] width 10 height 13
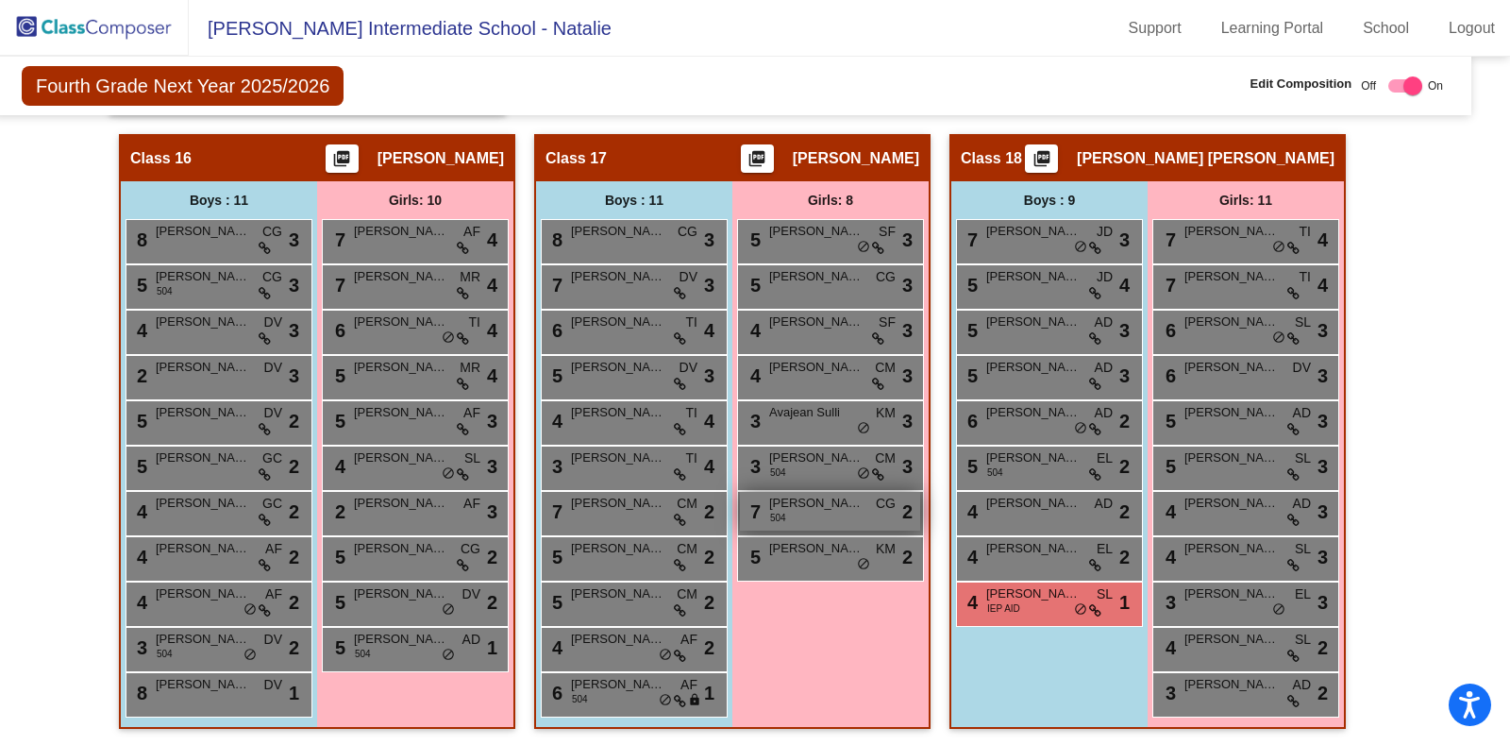
click at [802, 506] on div "7 Ariana Druta 504 CG lock do_not_disturb_alt 2" at bounding box center [830, 511] width 180 height 39
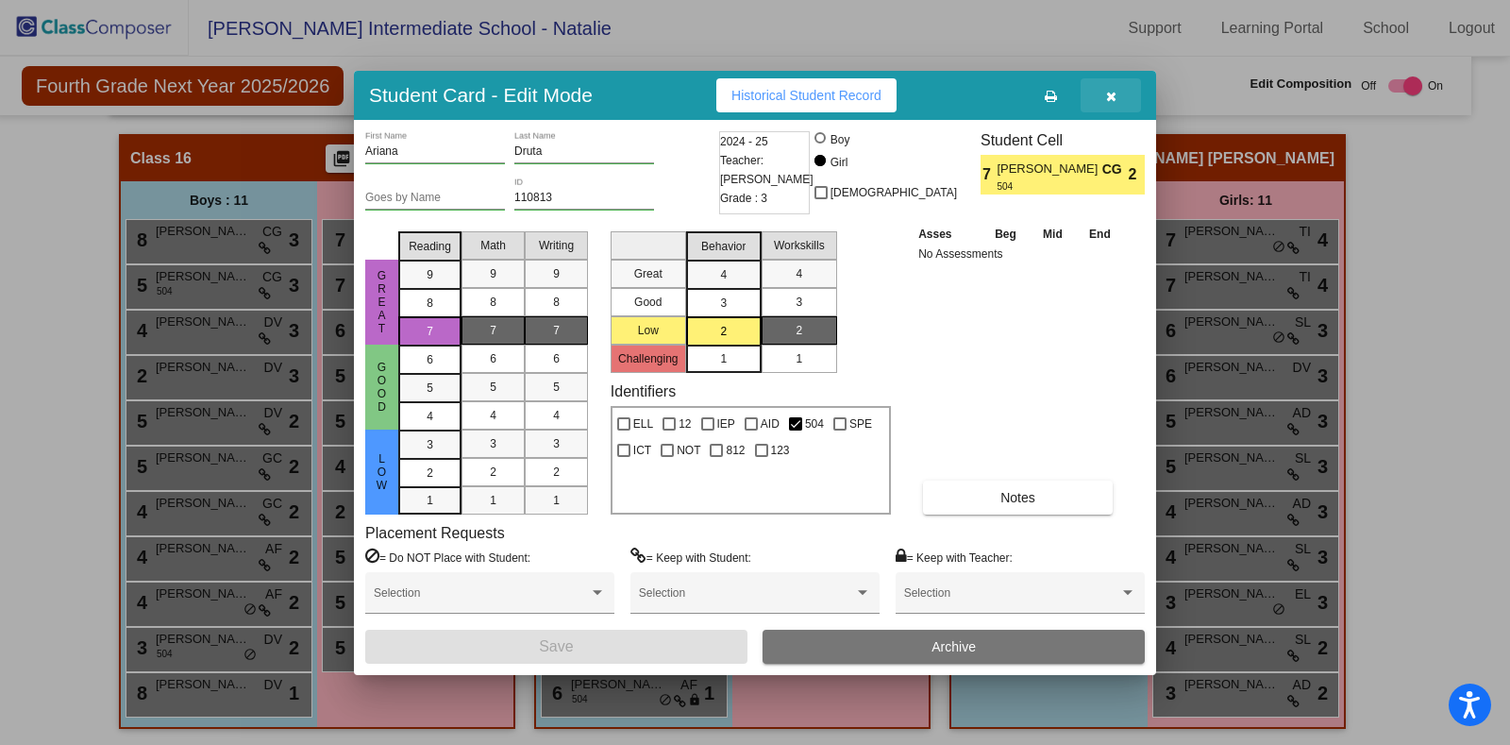
click at [1109, 92] on icon "button" at bounding box center [1111, 96] width 10 height 13
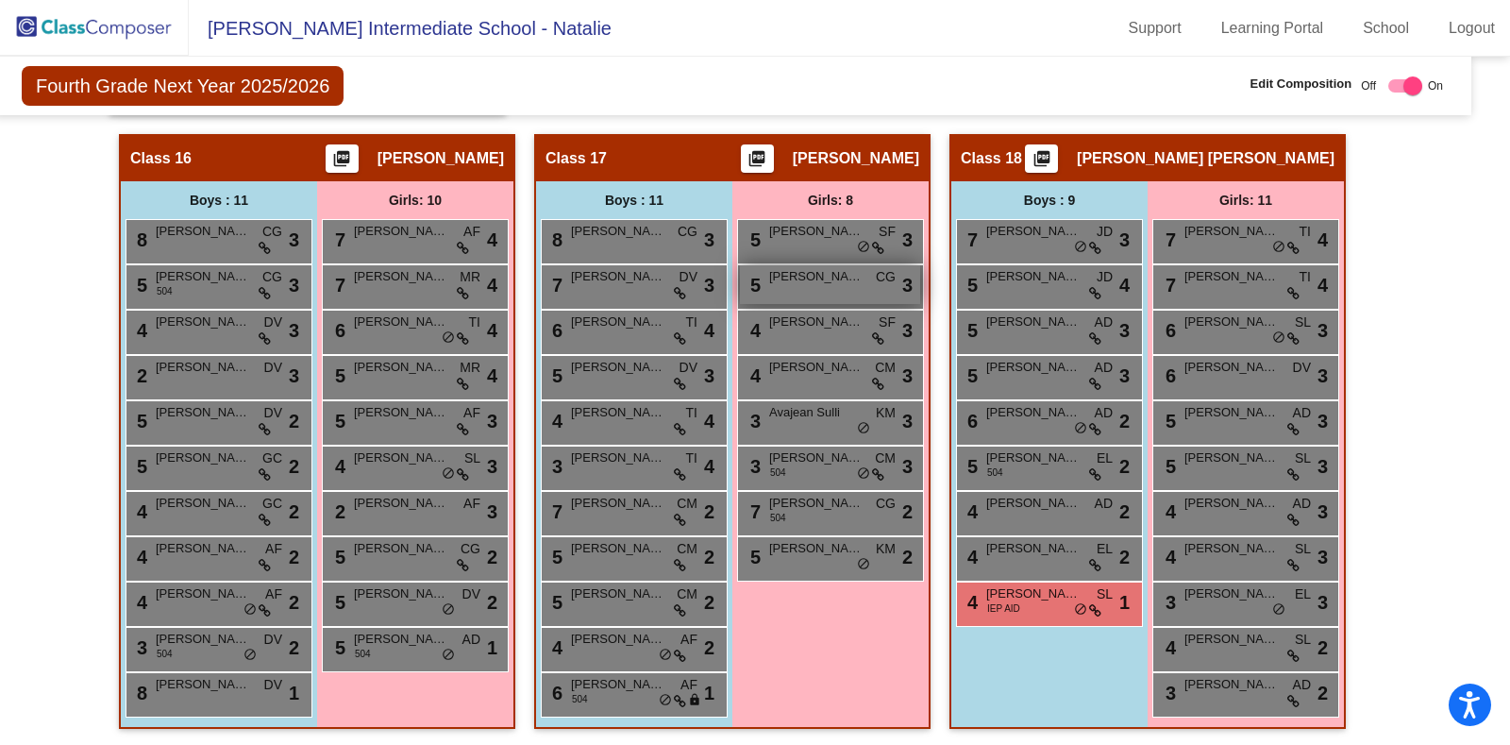
click at [808, 277] on div "5 Elaena Krebbeks CG lock do_not_disturb_alt 3" at bounding box center [830, 284] width 180 height 39
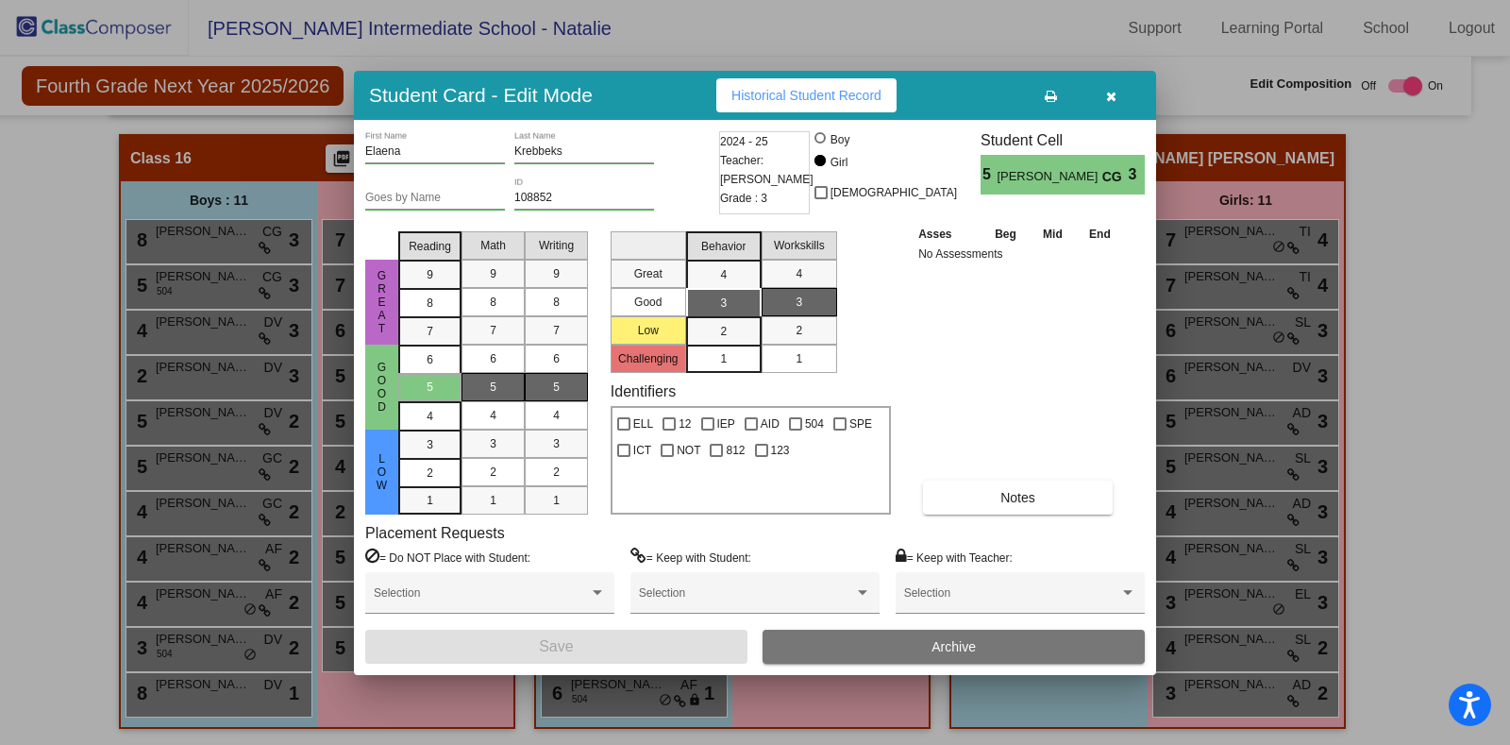
click at [1115, 91] on icon "button" at bounding box center [1111, 96] width 10 height 13
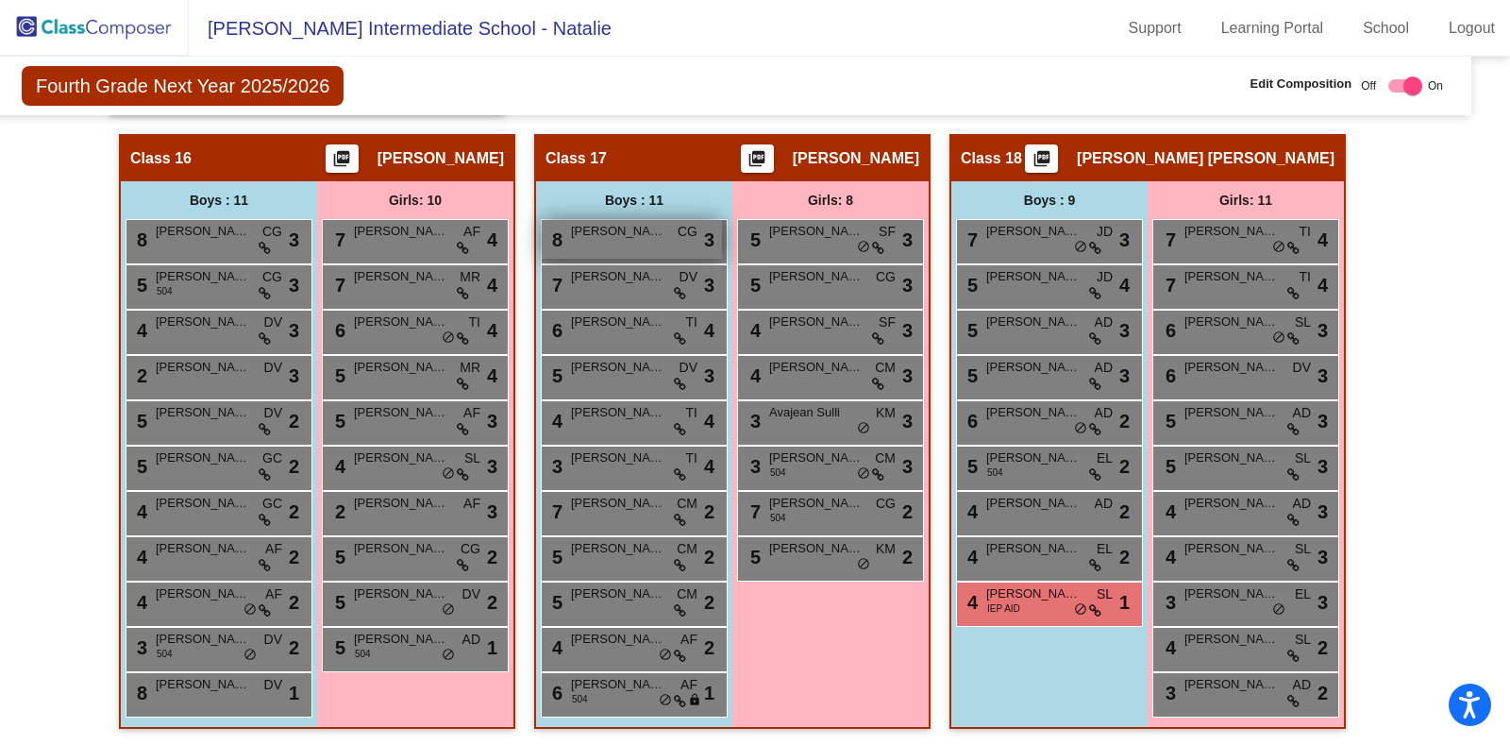
click at [628, 240] on div "8 Remington Fritz CG lock do_not_disturb_alt 3" at bounding box center [632, 239] width 180 height 39
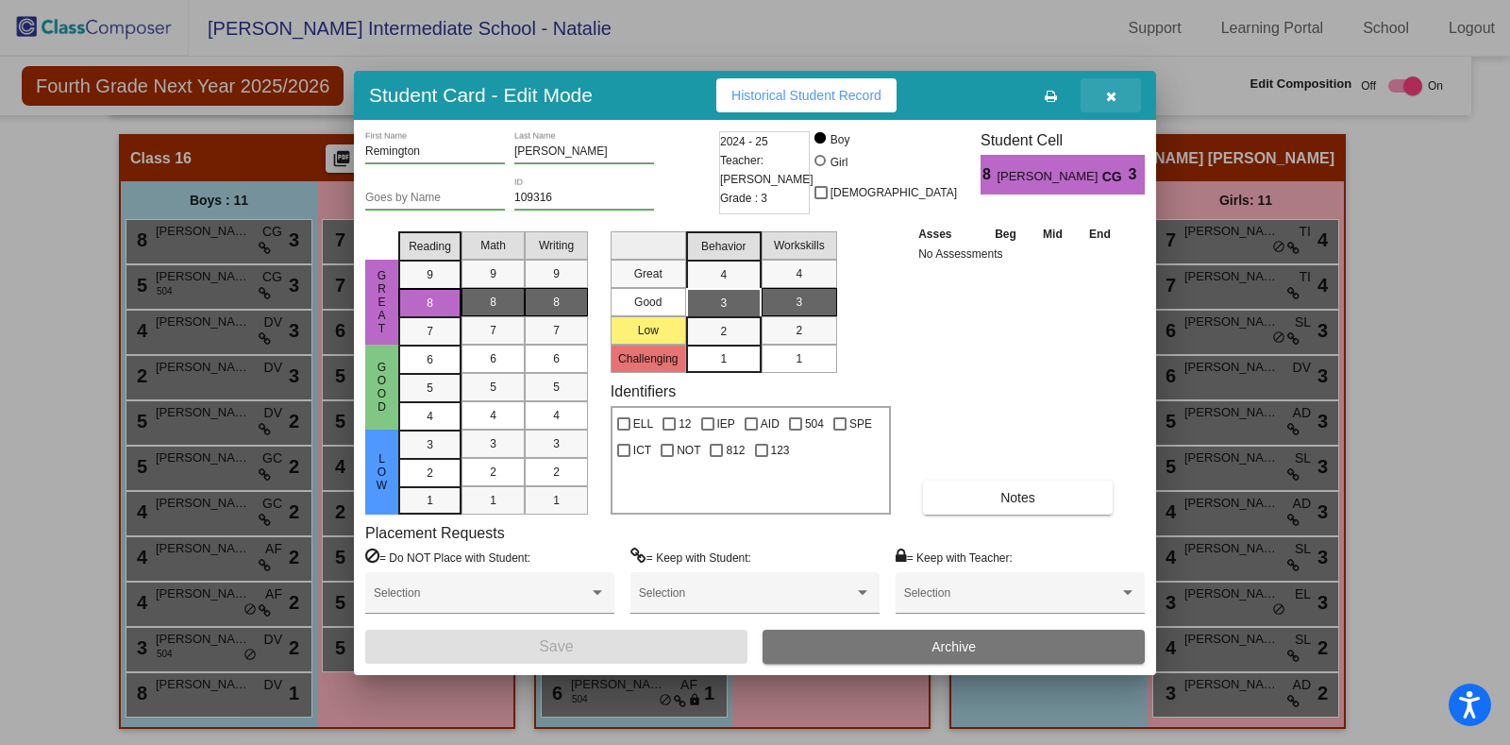
click at [1113, 92] on icon "button" at bounding box center [1111, 96] width 10 height 13
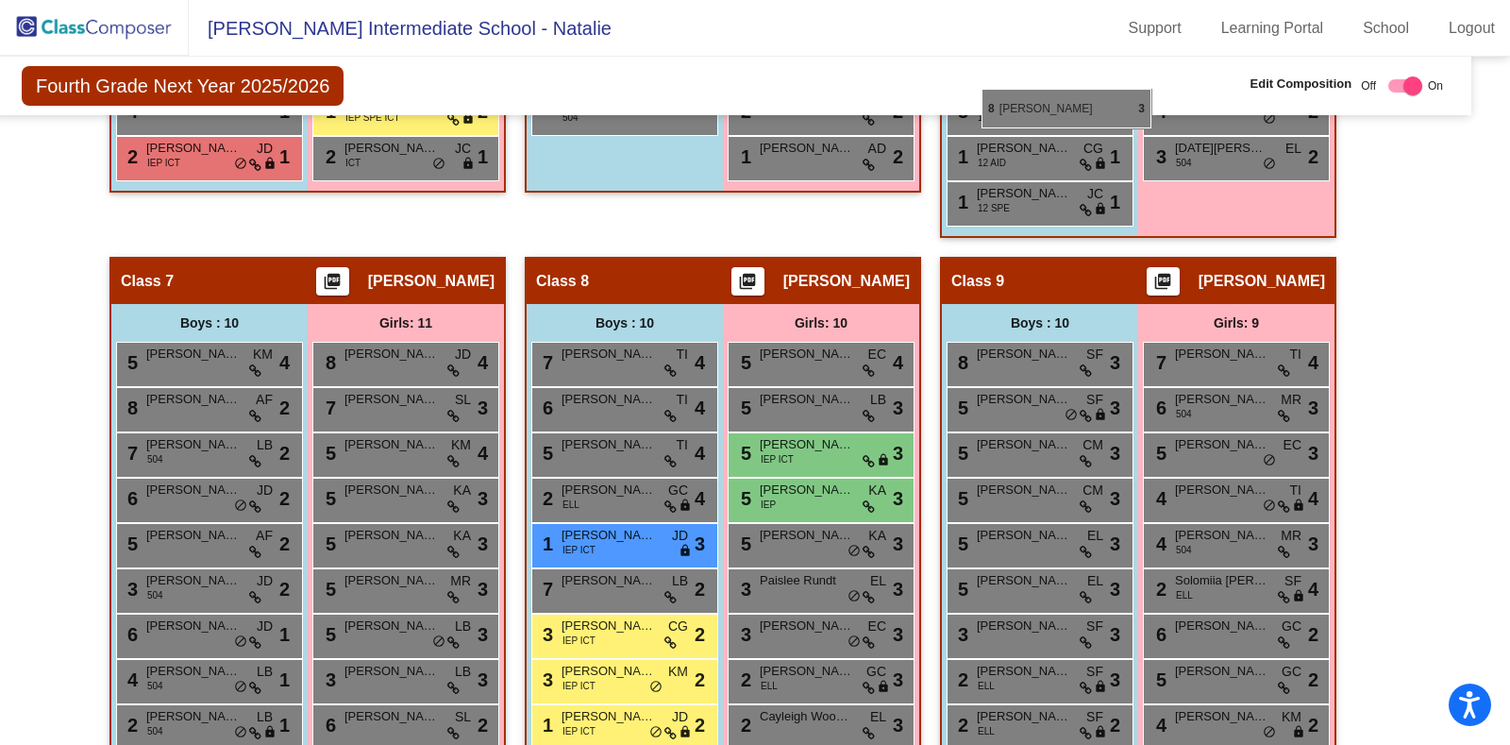
scroll to position [2043, 23]
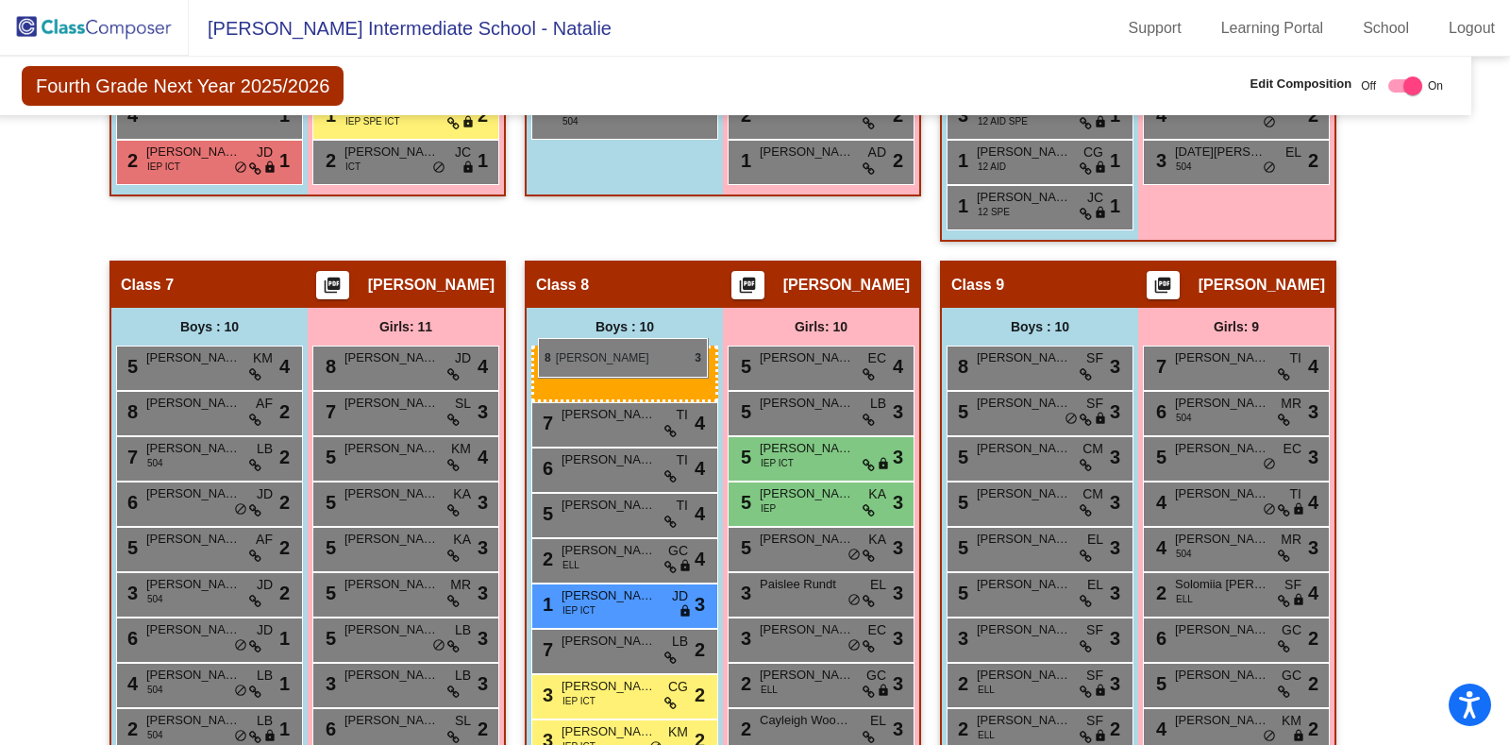
drag, startPoint x: 612, startPoint y: 234, endPoint x: 538, endPoint y: 338, distance: 127.3
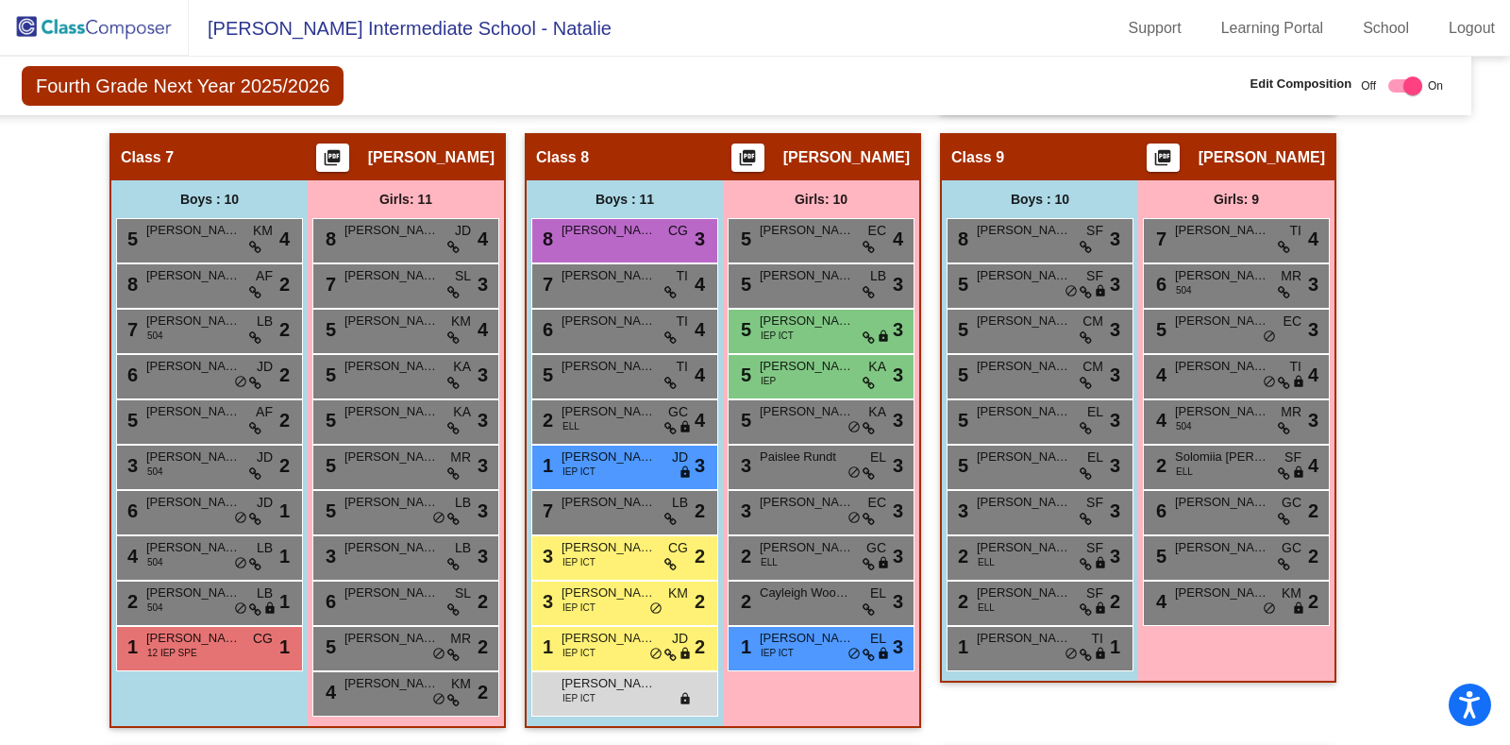
scroll to position [2174, 23]
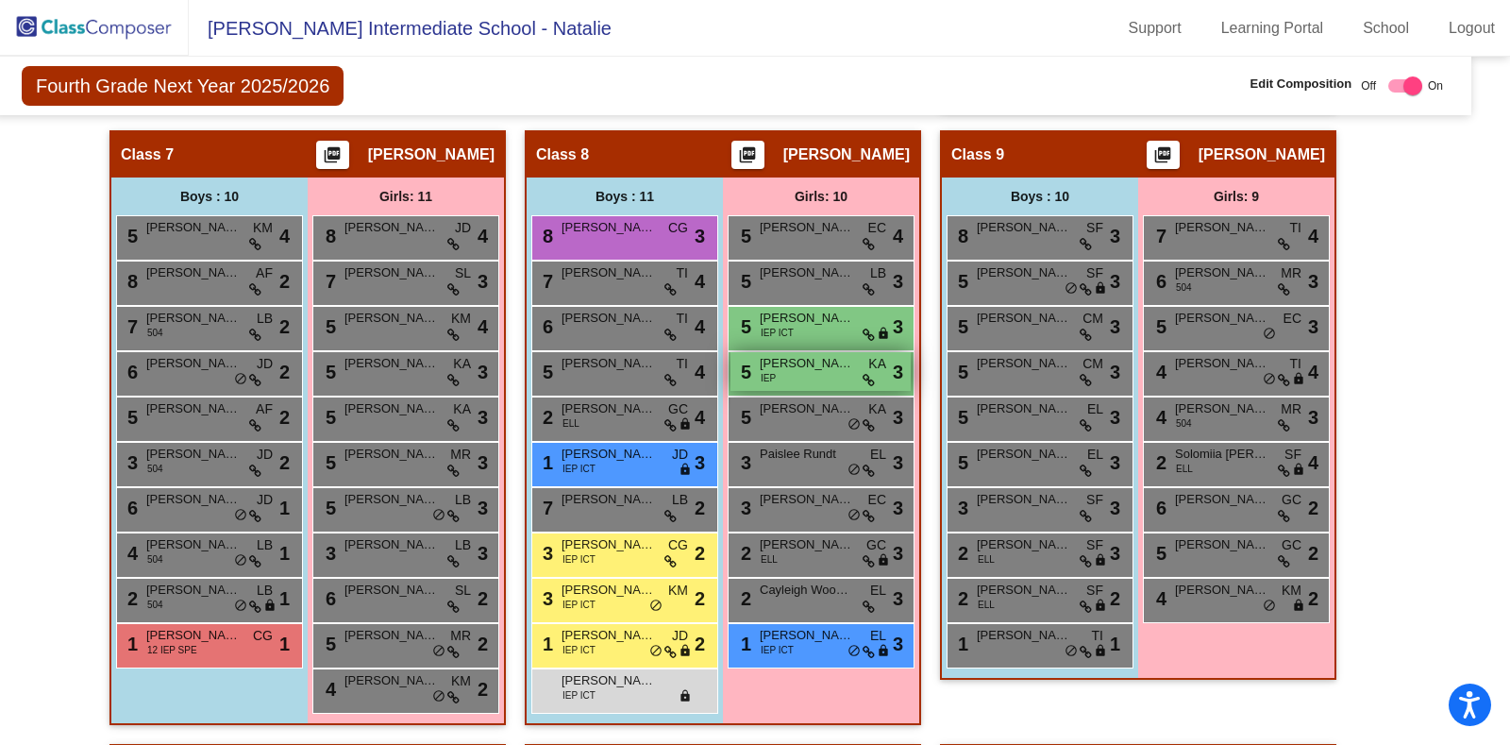
click at [798, 368] on div "5 Elizabeth Bock IEP KA lock do_not_disturb_alt 3" at bounding box center [820, 371] width 180 height 39
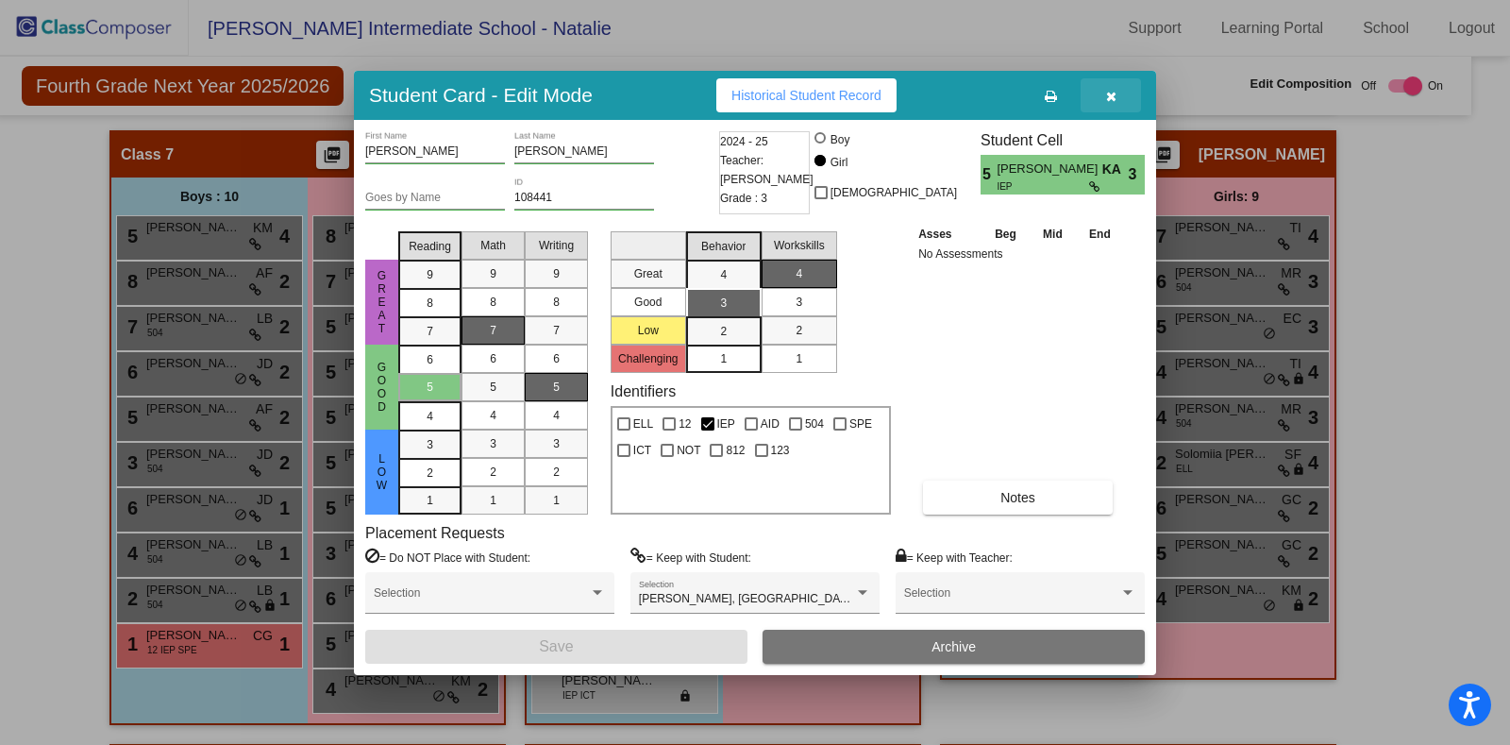
click at [1118, 92] on button "button" at bounding box center [1111, 95] width 60 height 34
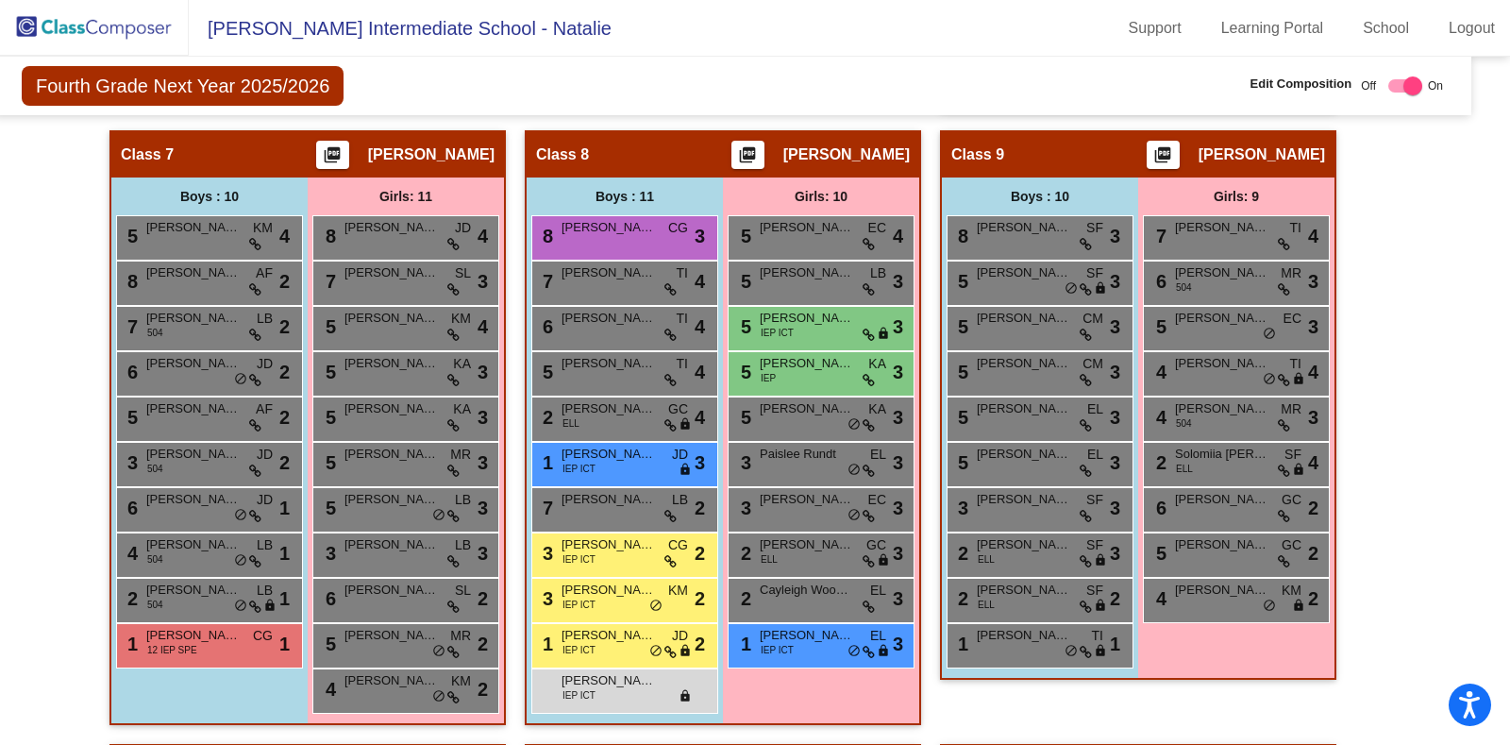
scroll to position [1519, 23]
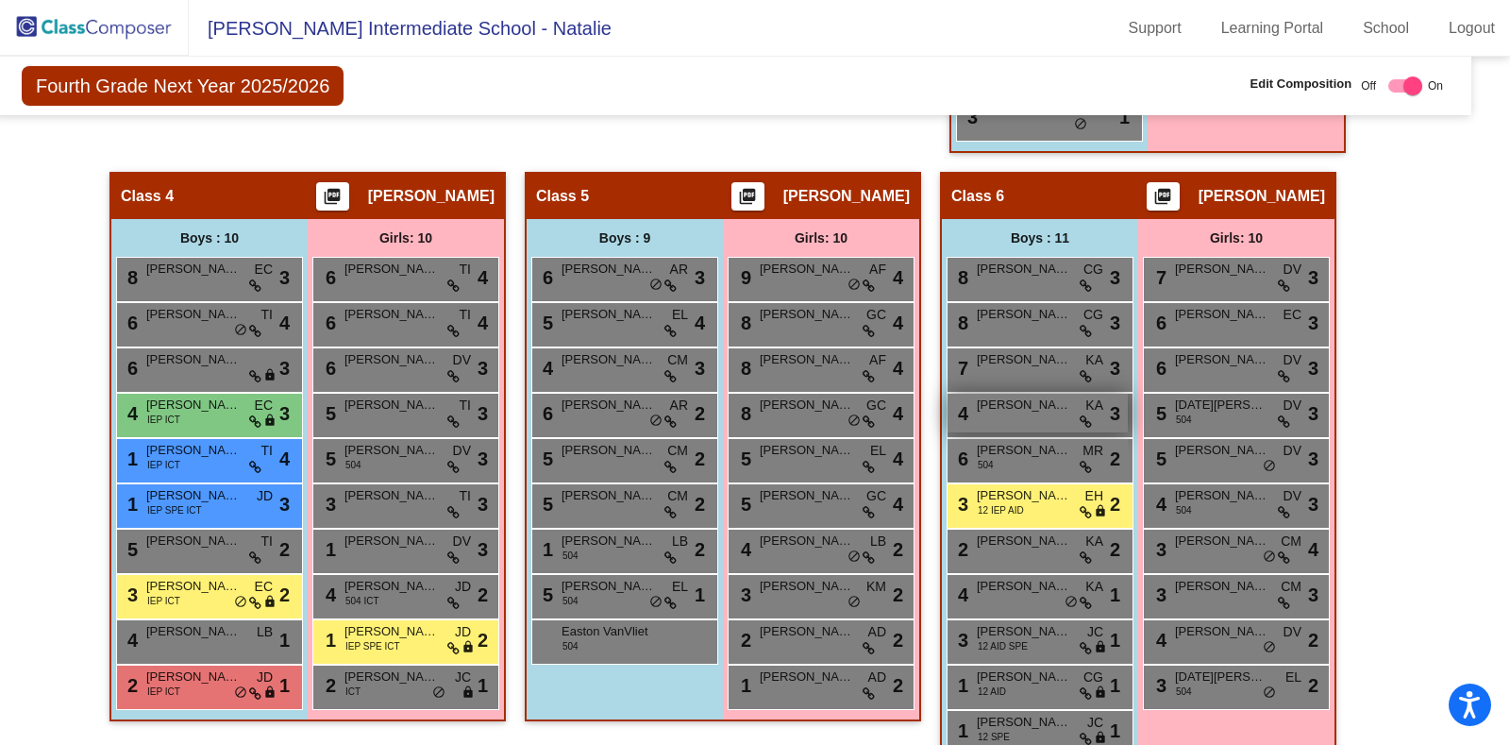
click at [1029, 402] on span "Trenton Bowman" at bounding box center [1024, 404] width 94 height 19
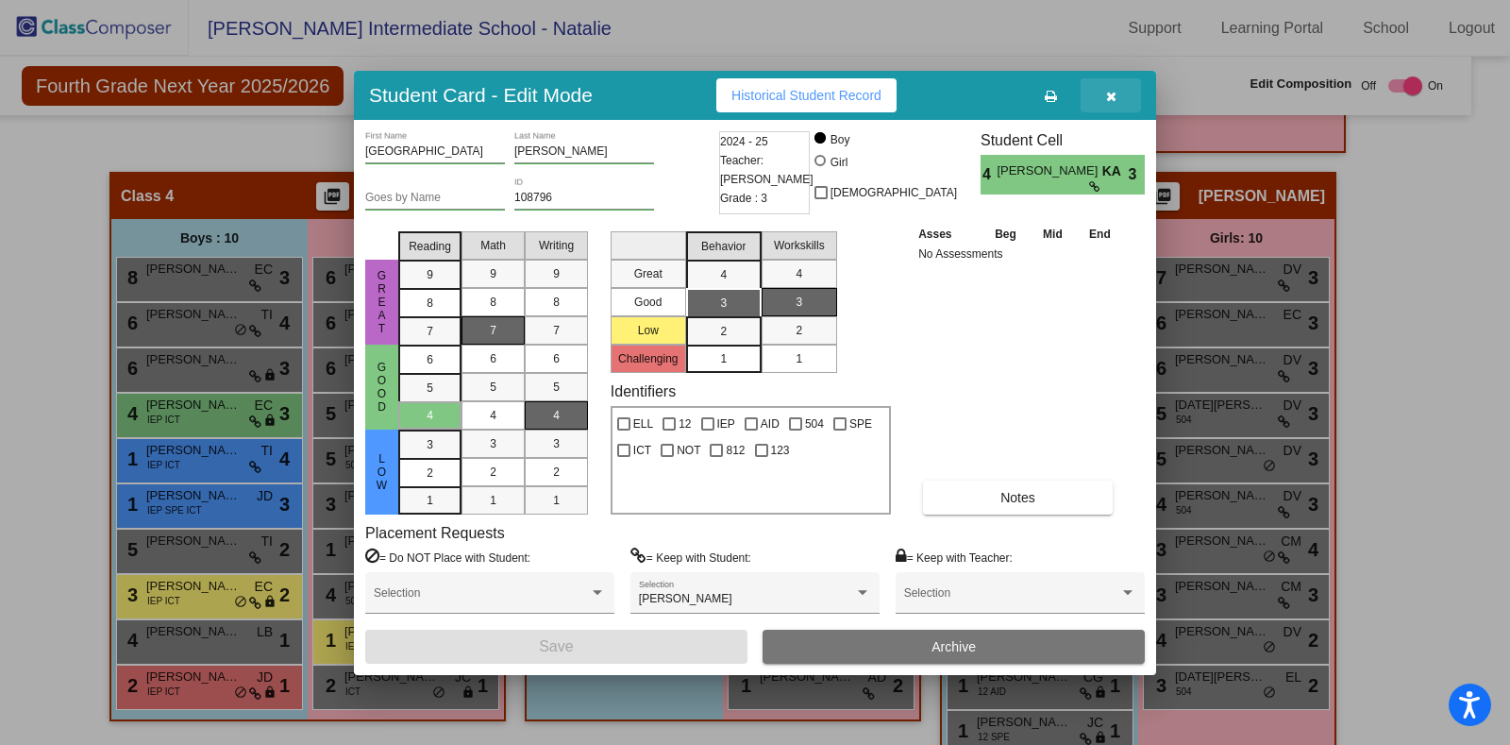
click at [1107, 92] on icon "button" at bounding box center [1111, 96] width 10 height 13
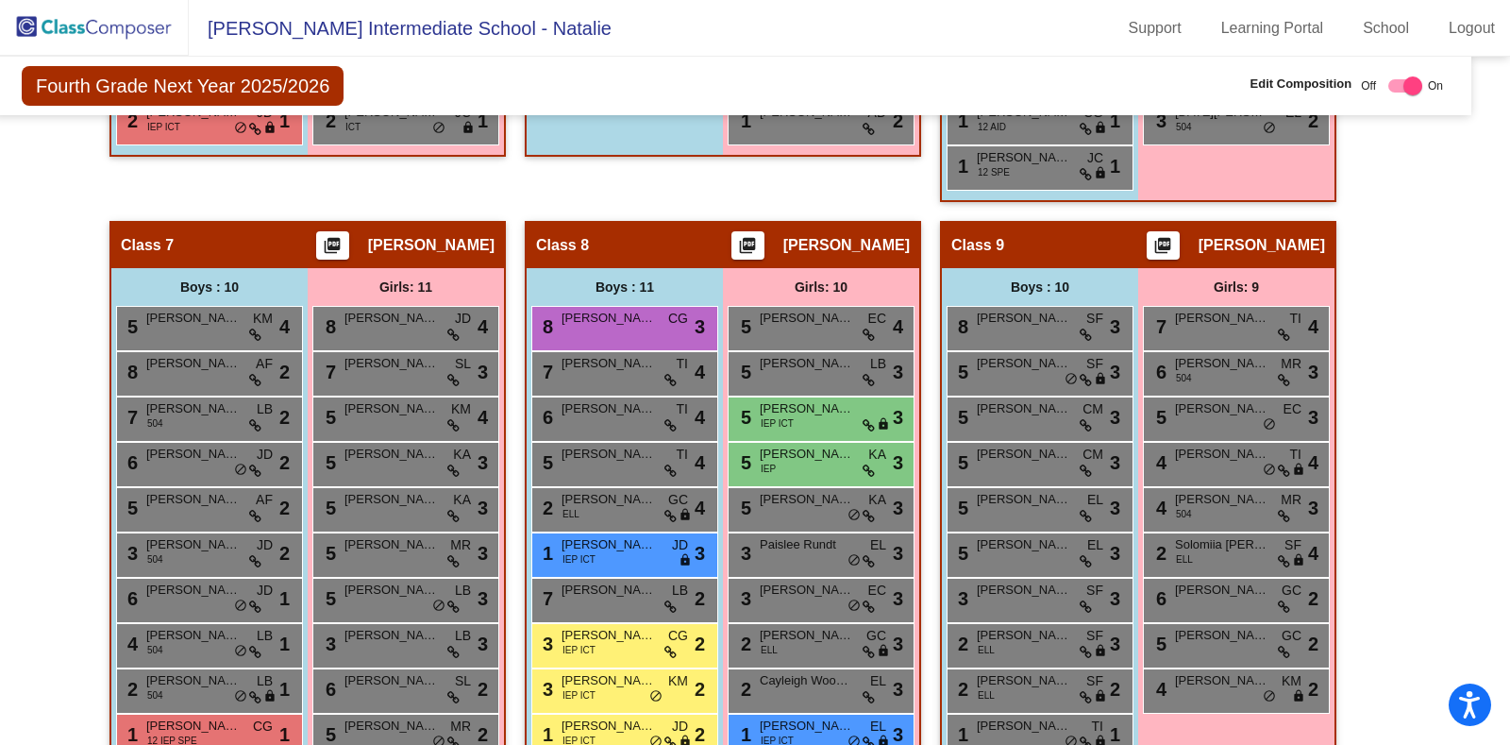
scroll to position [2091, 23]
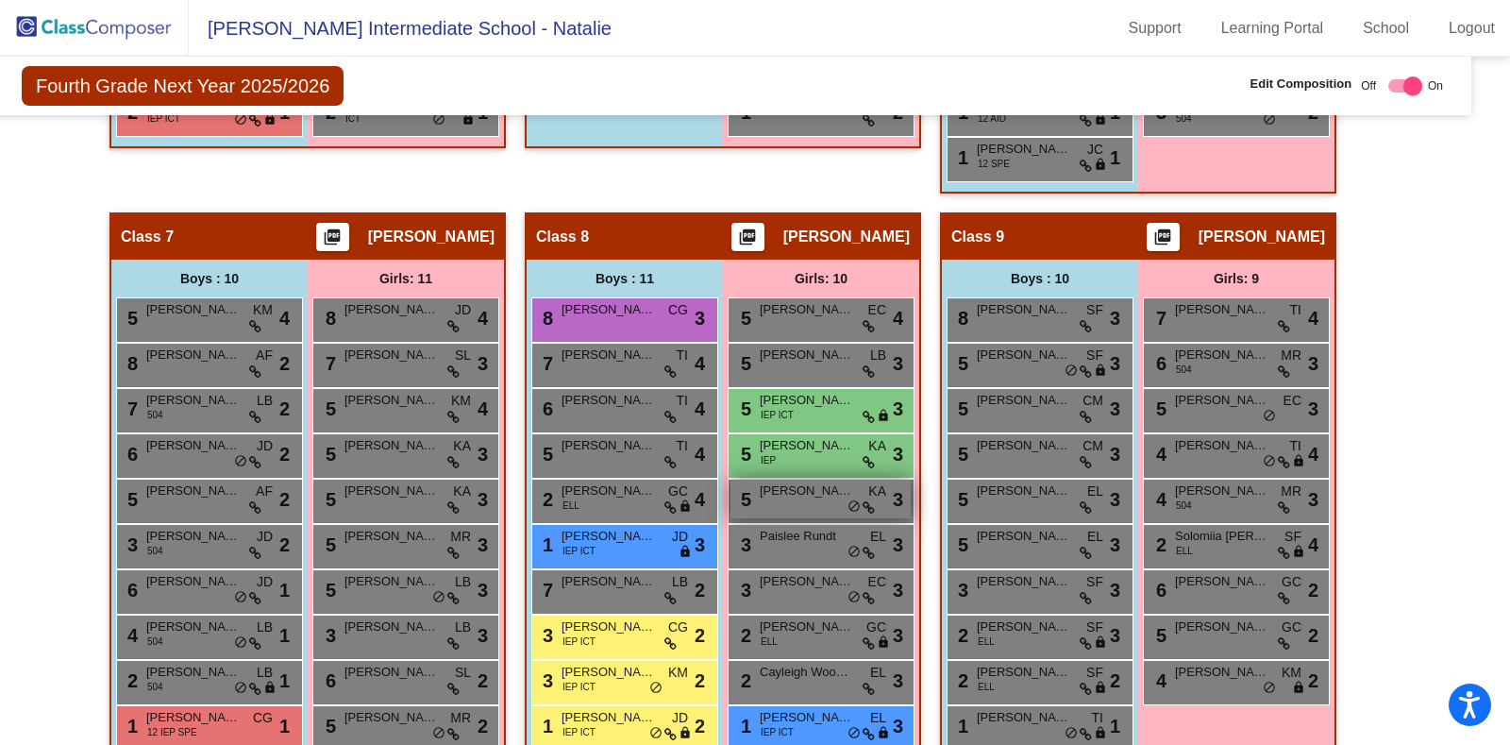
click at [796, 502] on div "5 Cecelia Pogoda KA lock do_not_disturb_alt 3" at bounding box center [820, 498] width 180 height 39
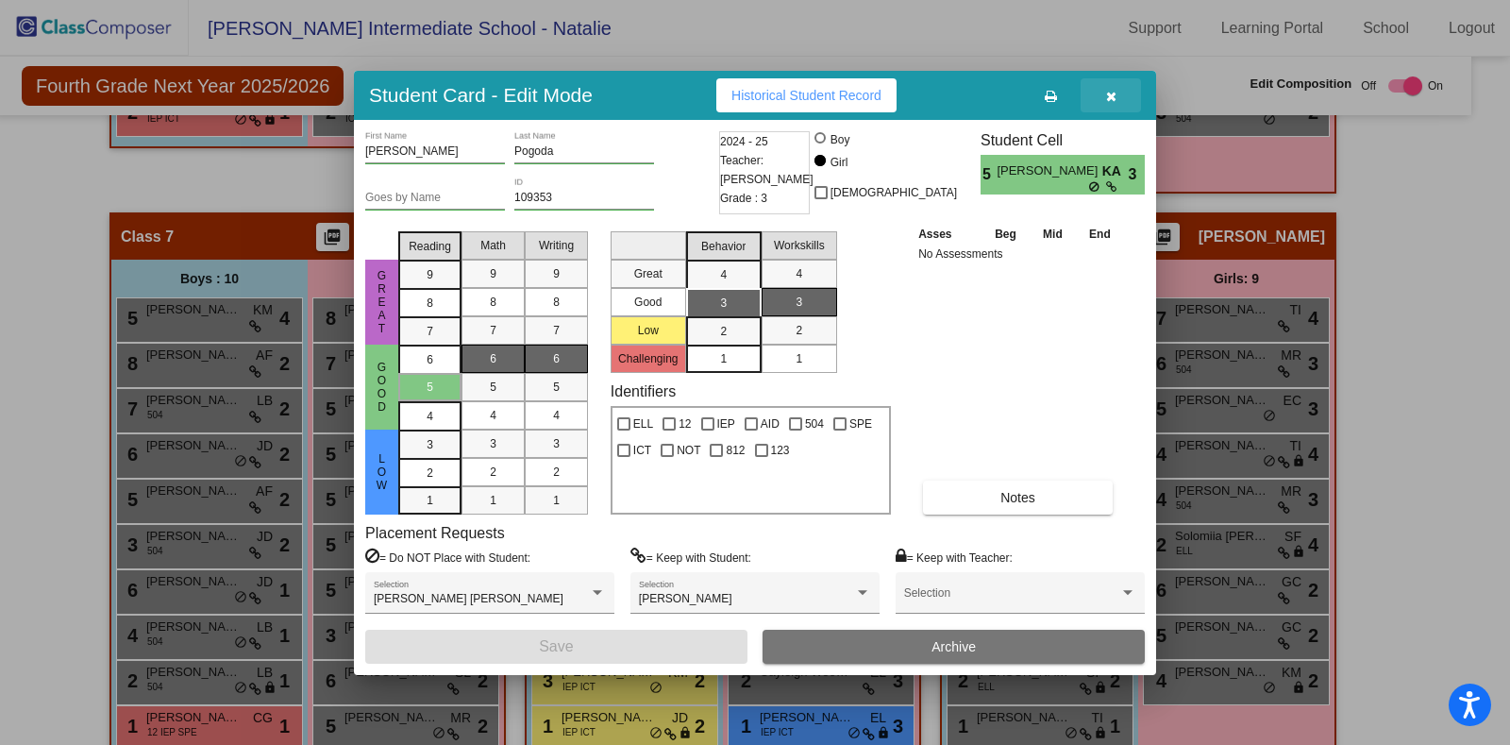
click at [1111, 97] on icon "button" at bounding box center [1111, 96] width 10 height 13
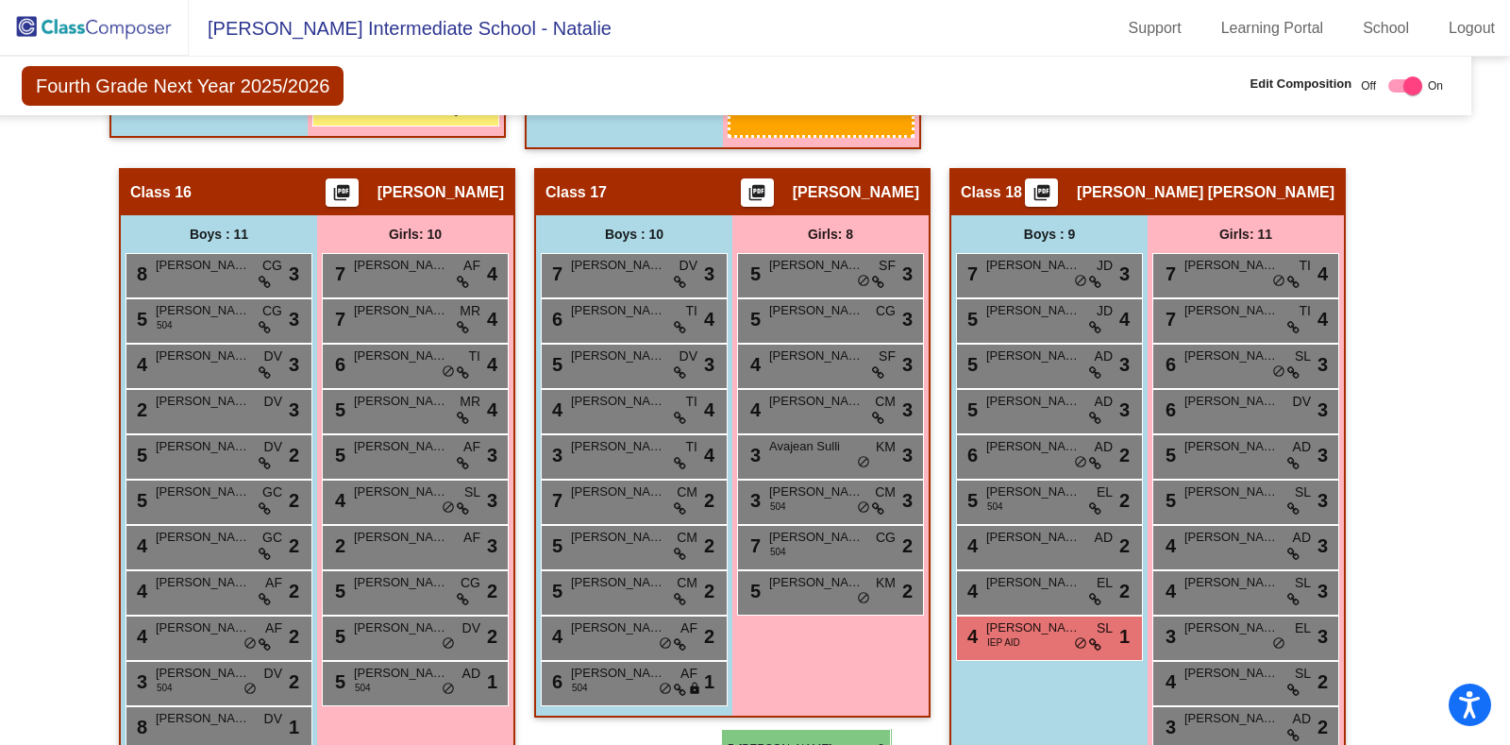
scroll to position [4000, 23]
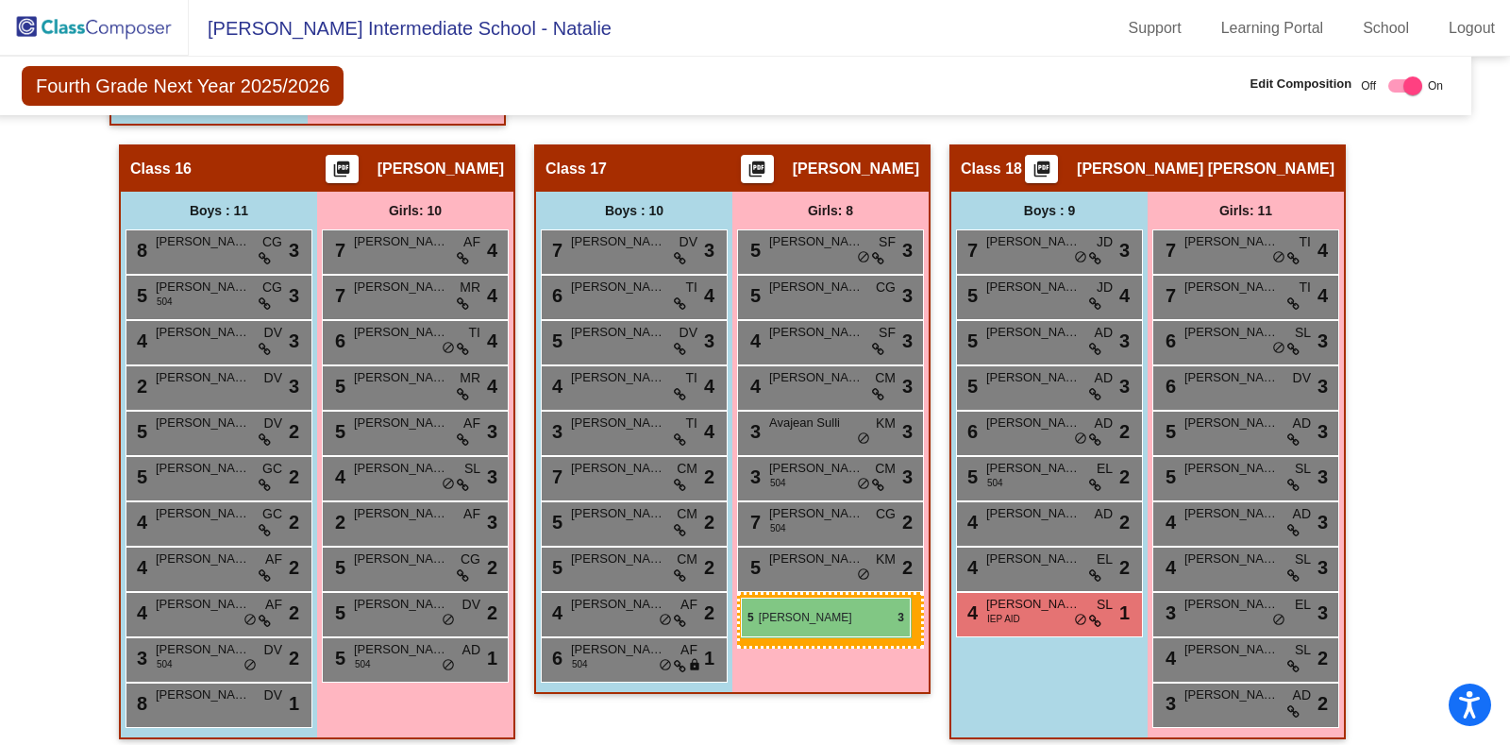
drag, startPoint x: 786, startPoint y: 342, endPoint x: 741, endPoint y: 595, distance: 257.0
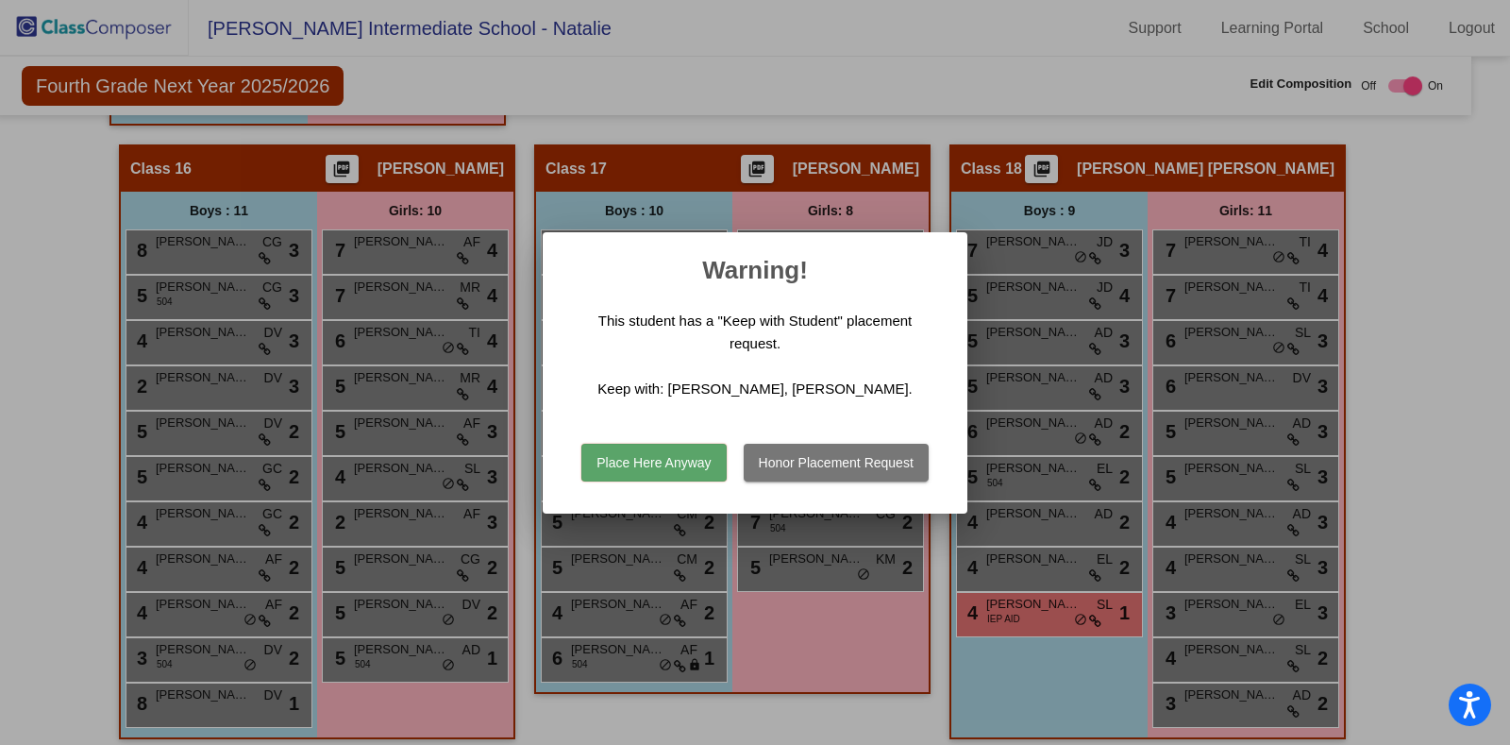
click at [675, 464] on button "Place Here Anyway" at bounding box center [653, 463] width 144 height 38
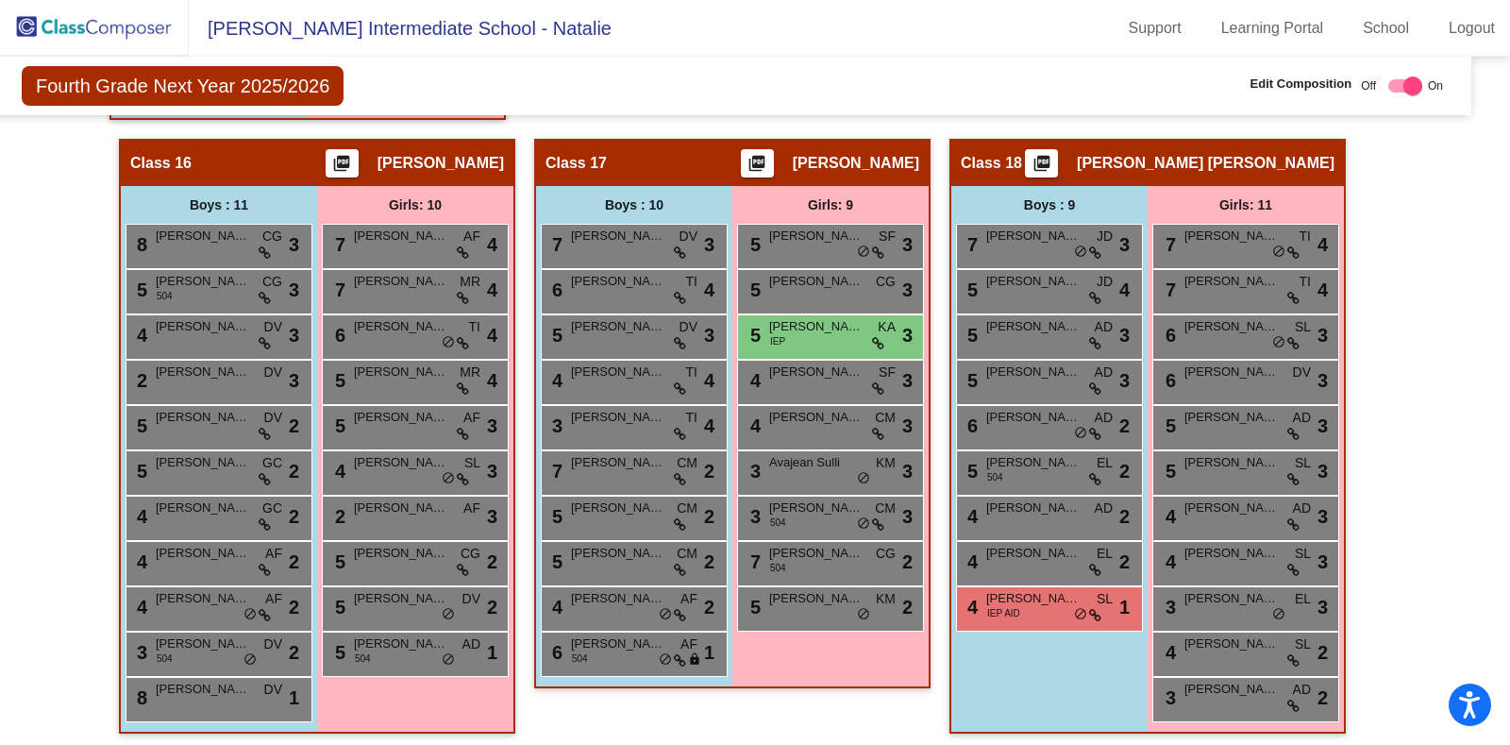
scroll to position [4010, 23]
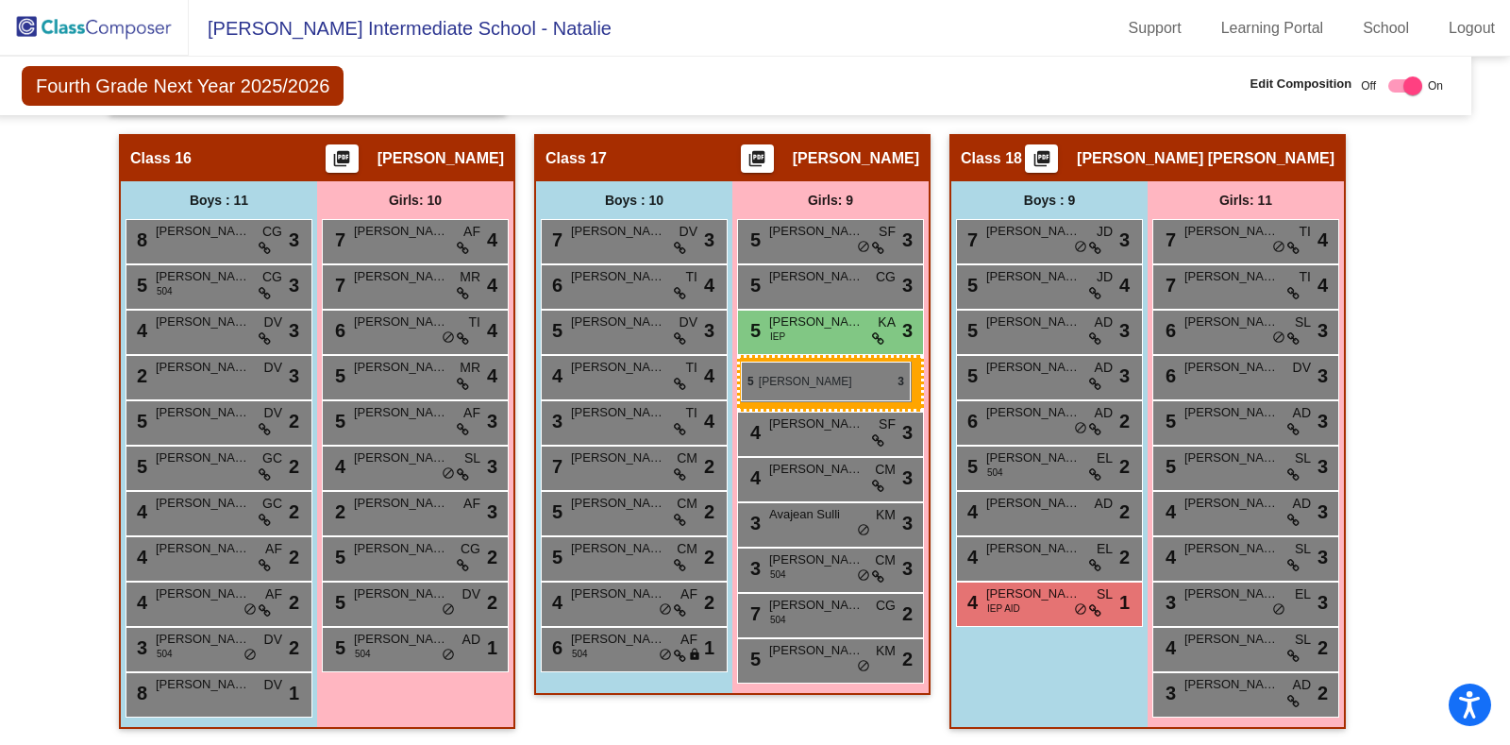
drag, startPoint x: 778, startPoint y: 435, endPoint x: 744, endPoint y: 365, distance: 77.7
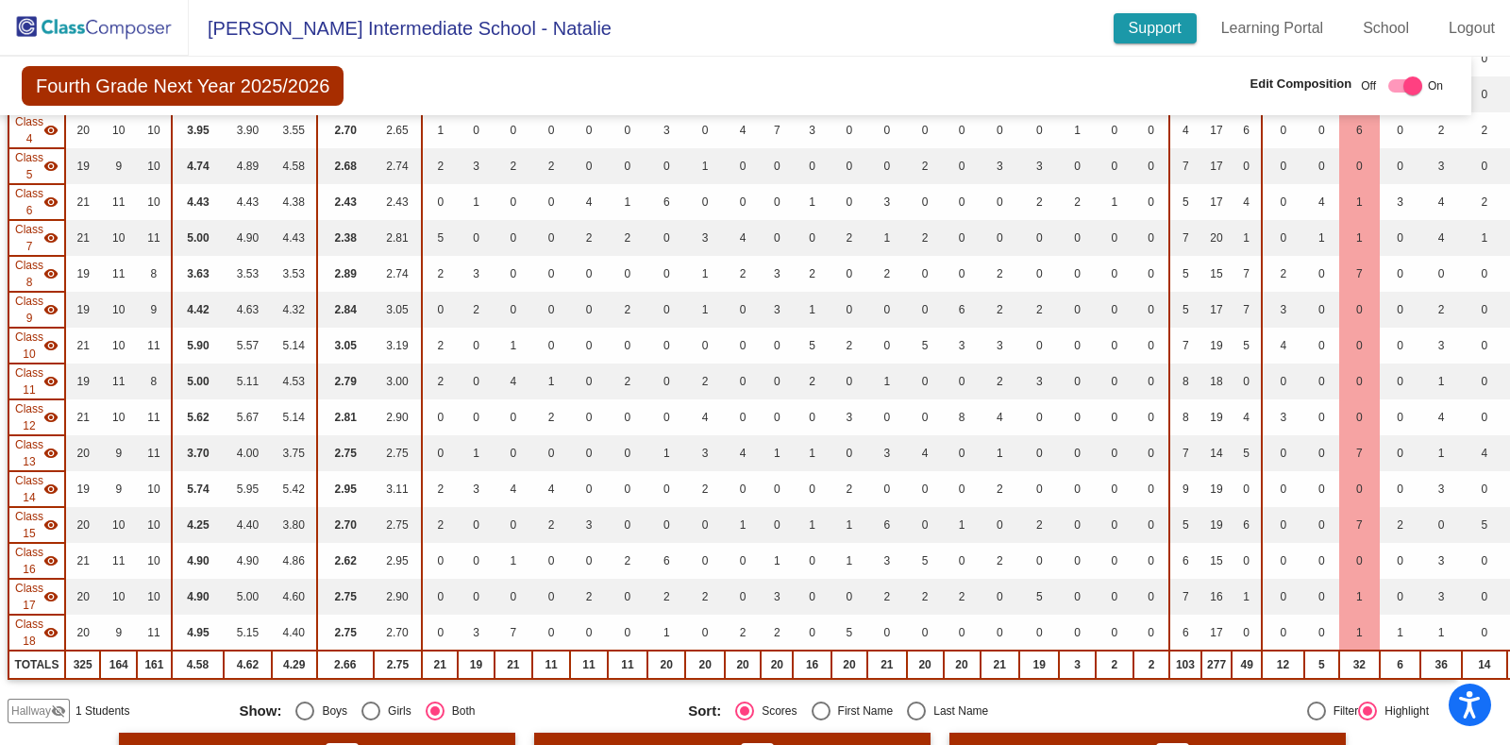
scroll to position [0, 23]
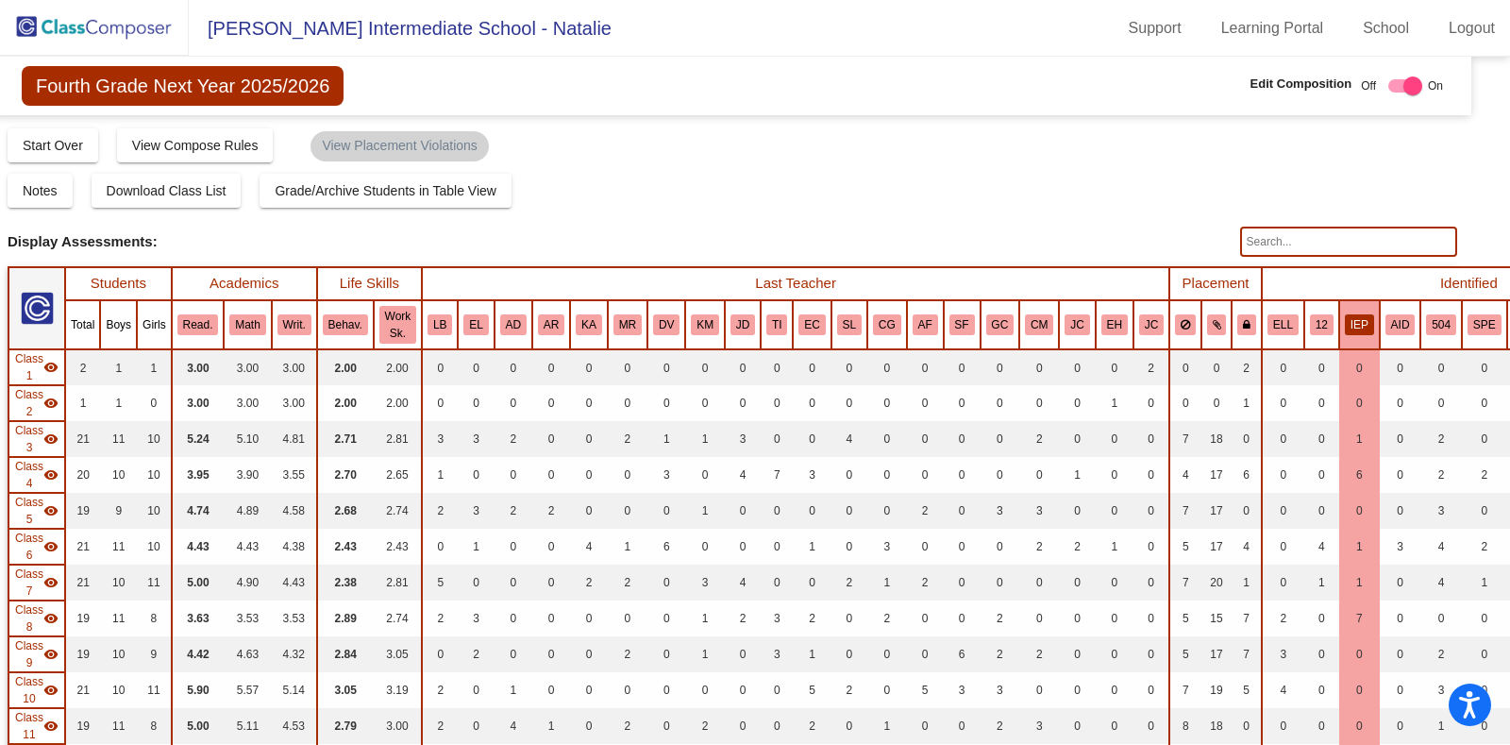
click at [71, 25] on img at bounding box center [94, 28] width 189 height 56
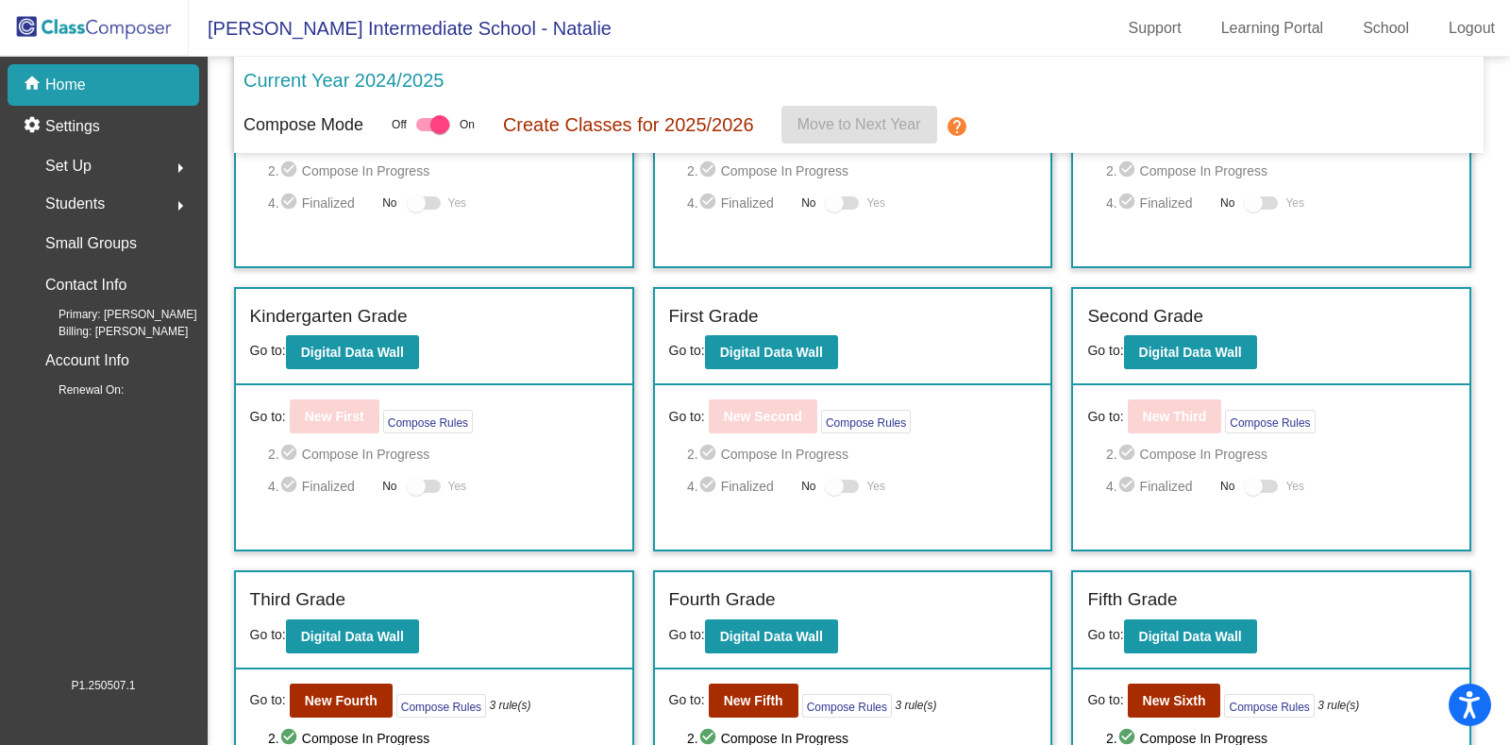
scroll to position [365, 0]
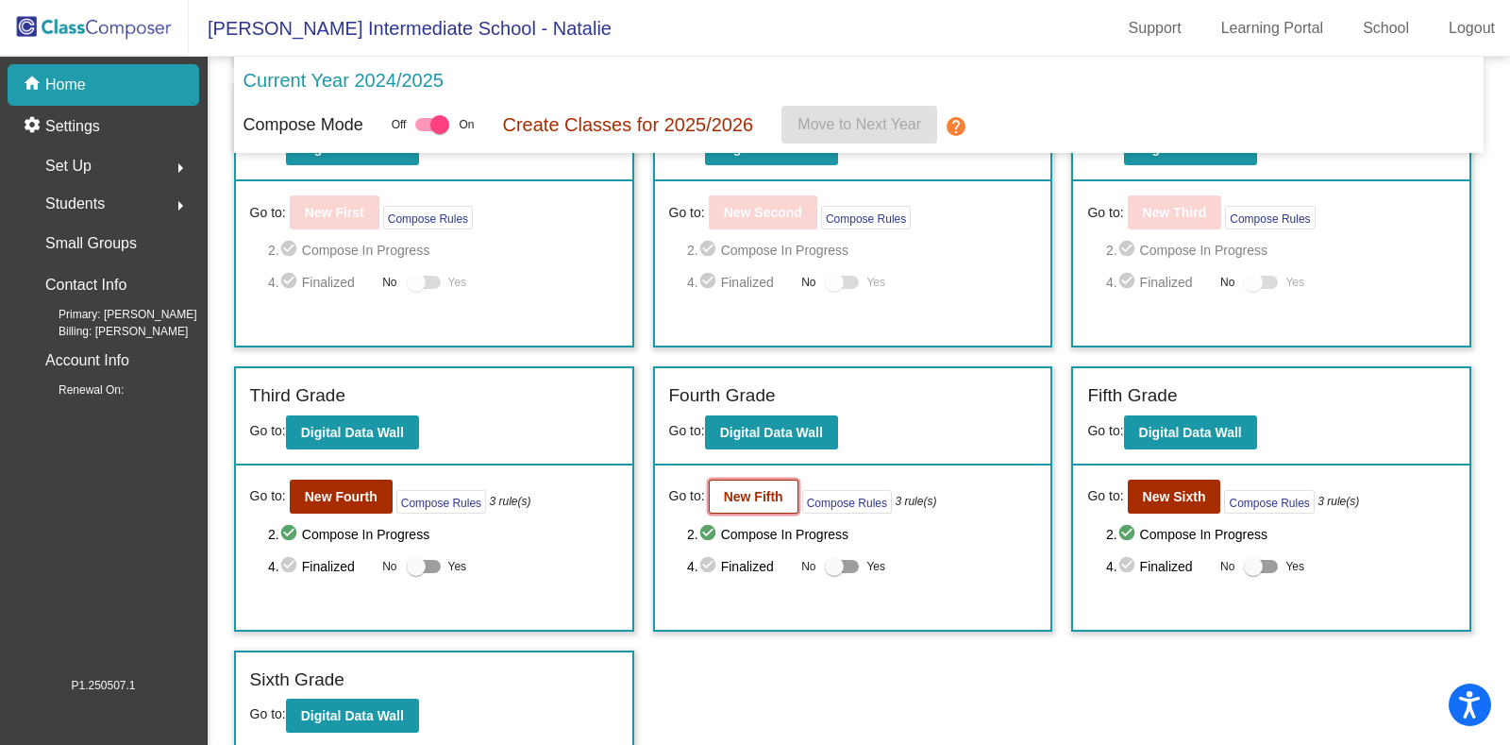
click at [766, 506] on button "New Fifth" at bounding box center [754, 496] width 90 height 34
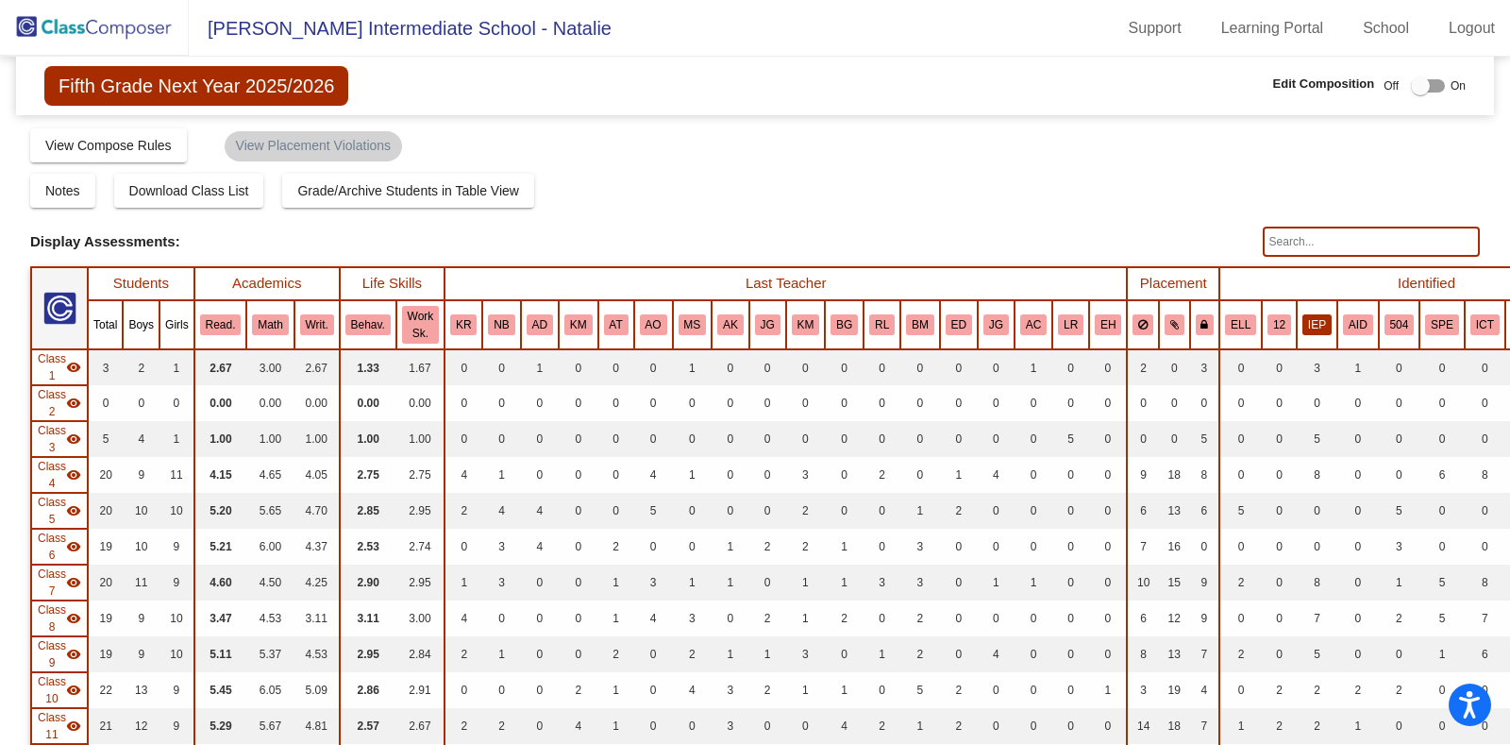
click at [1302, 327] on button "IEP" at bounding box center [1316, 324] width 29 height 21
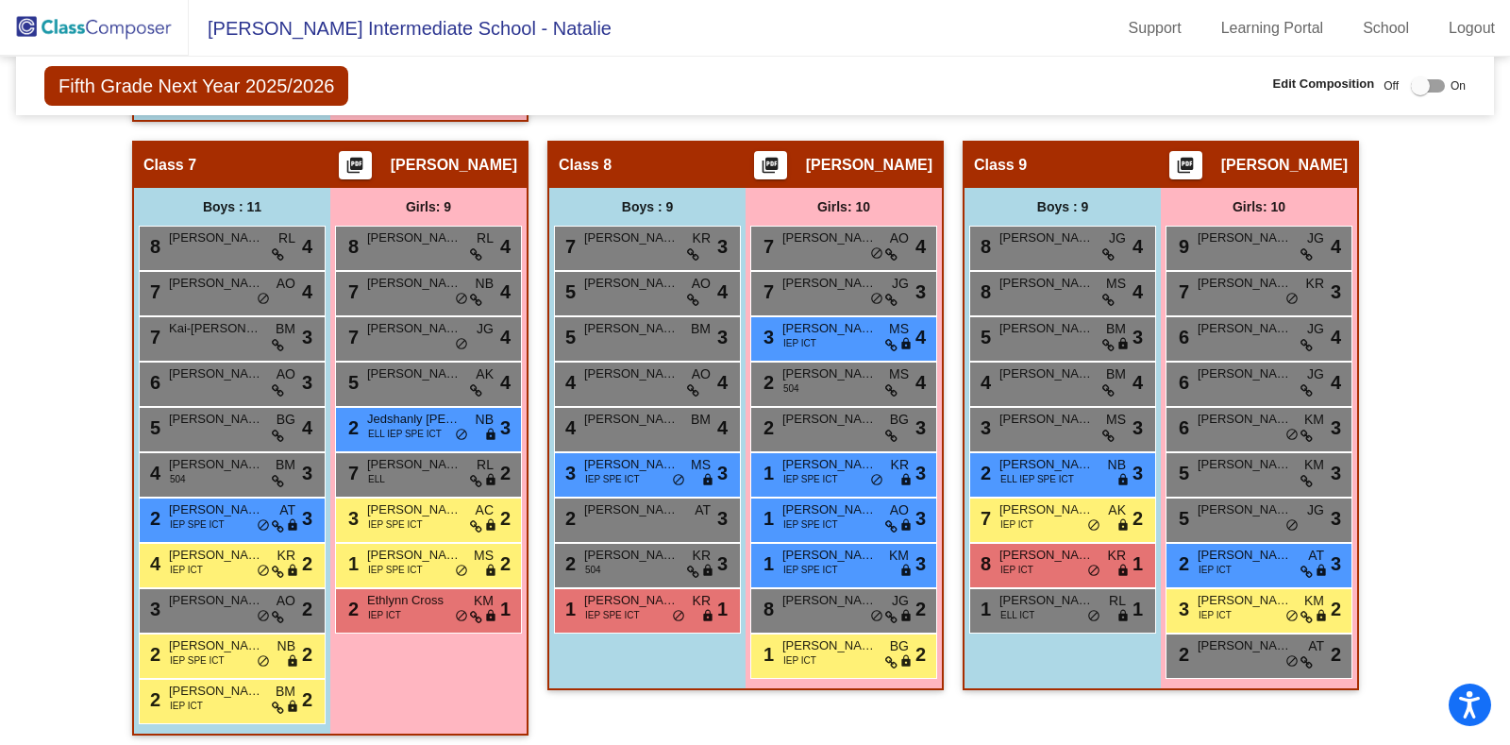
scroll to position [1825, 0]
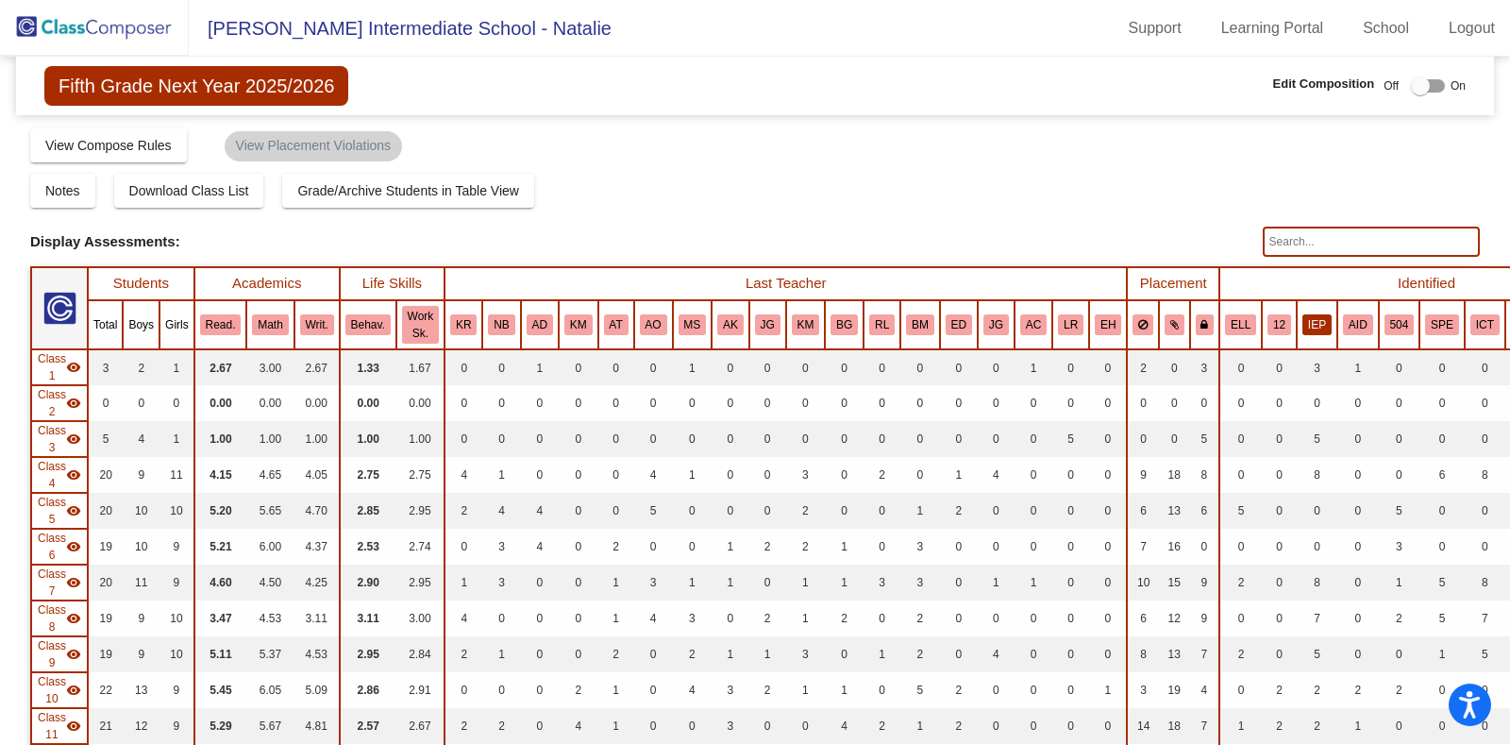
click at [1302, 327] on button "IEP" at bounding box center [1316, 324] width 29 height 21
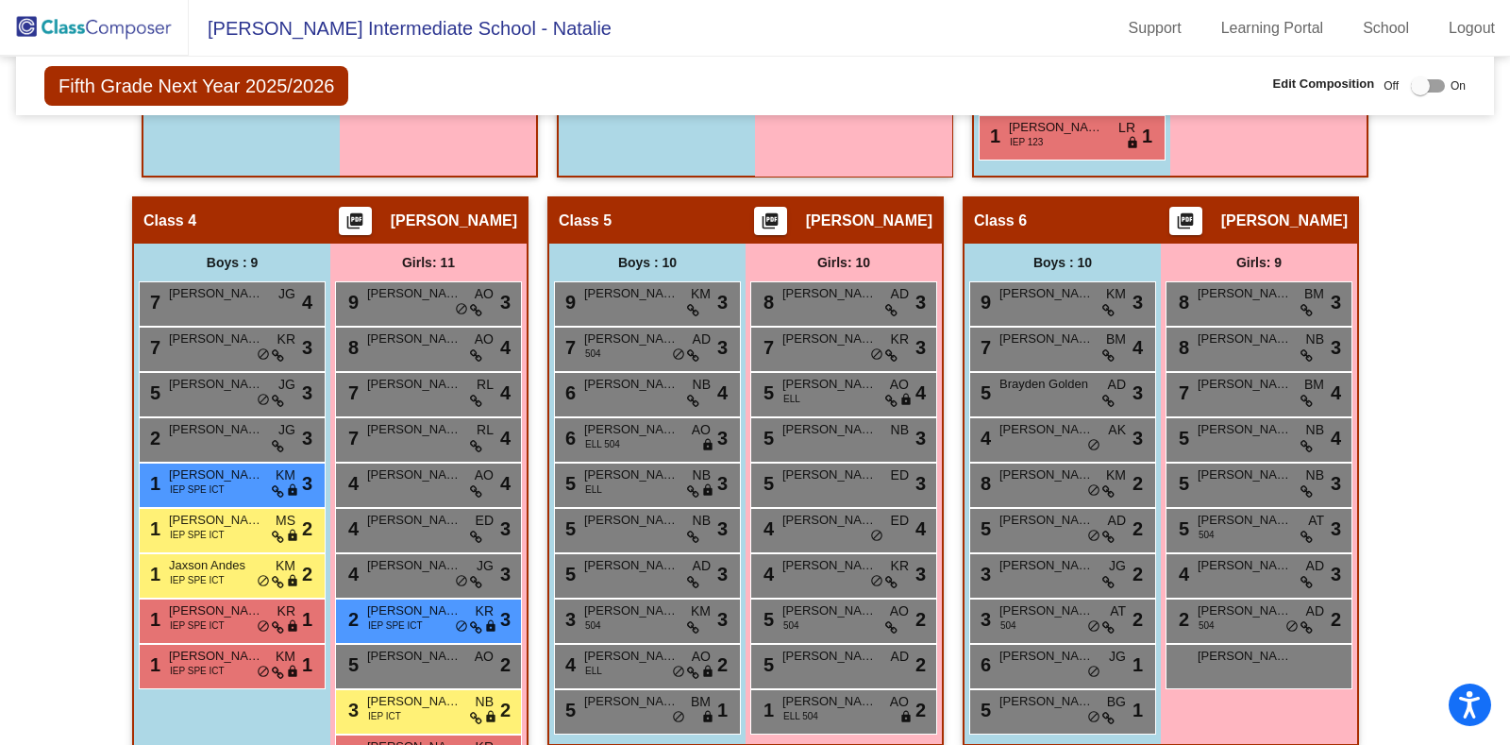
scroll to position [1188, 0]
